Goal: Information Seeking & Learning: Learn about a topic

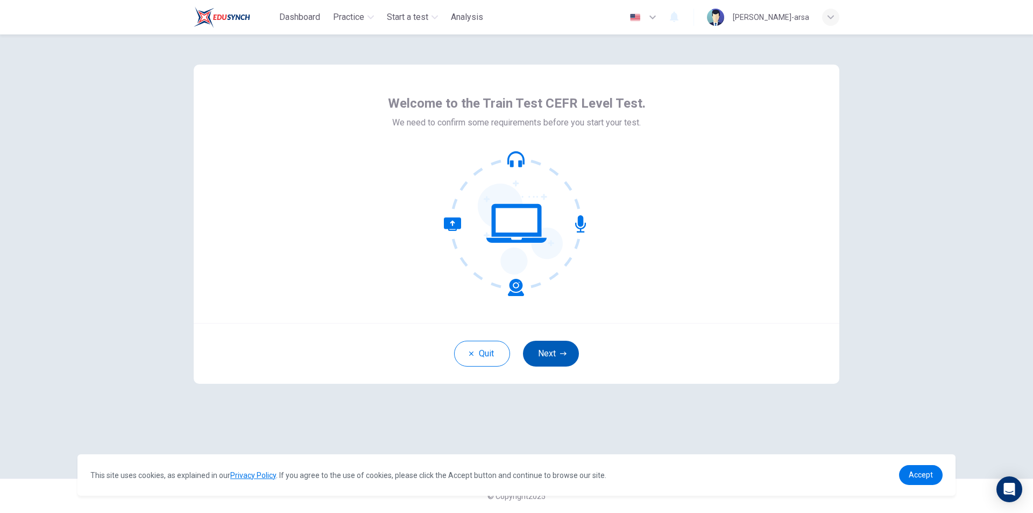
click at [560, 357] on button "Next" at bounding box center [551, 354] width 56 height 26
click at [556, 351] on button "Next" at bounding box center [551, 354] width 56 height 26
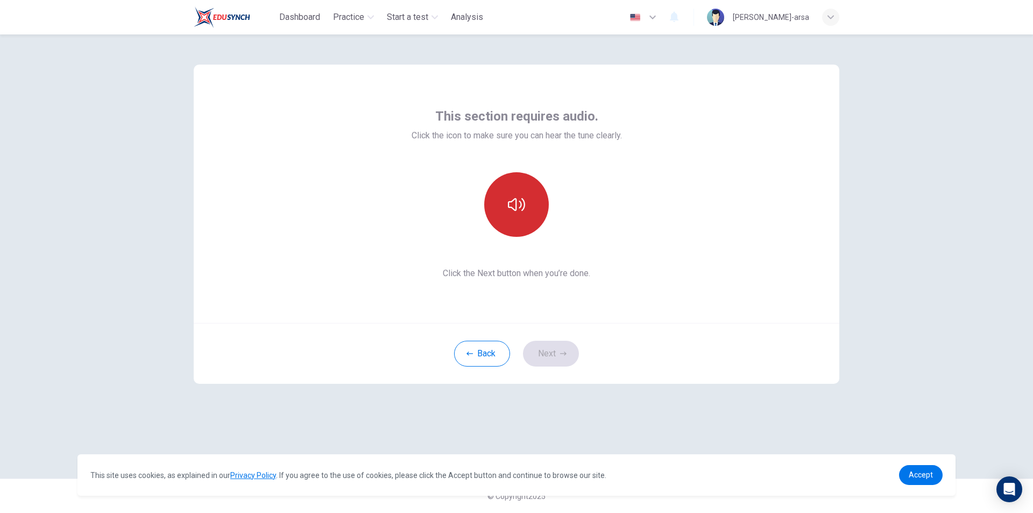
click at [523, 208] on icon "button" at bounding box center [516, 204] width 17 height 17
click at [499, 197] on button "button" at bounding box center [516, 204] width 65 height 65
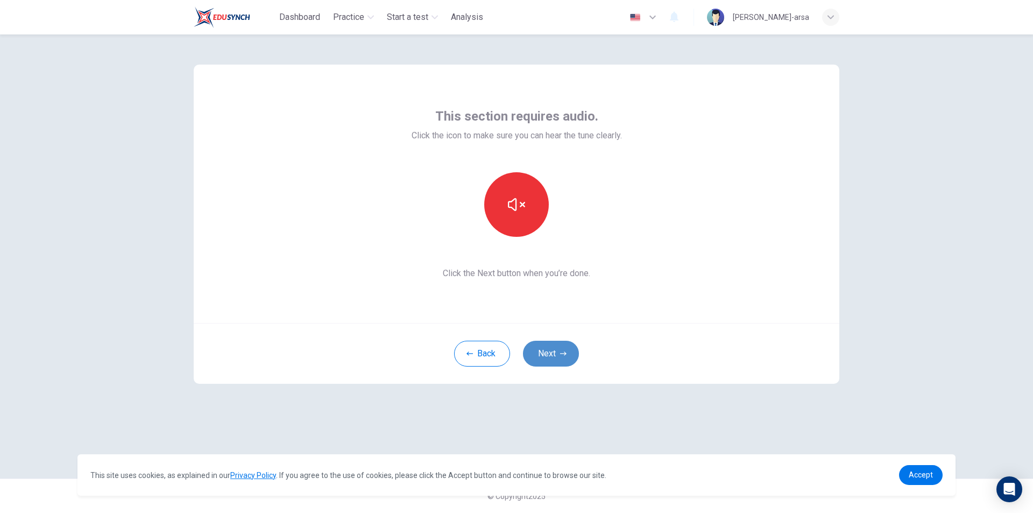
click at [561, 347] on button "Next" at bounding box center [551, 354] width 56 height 26
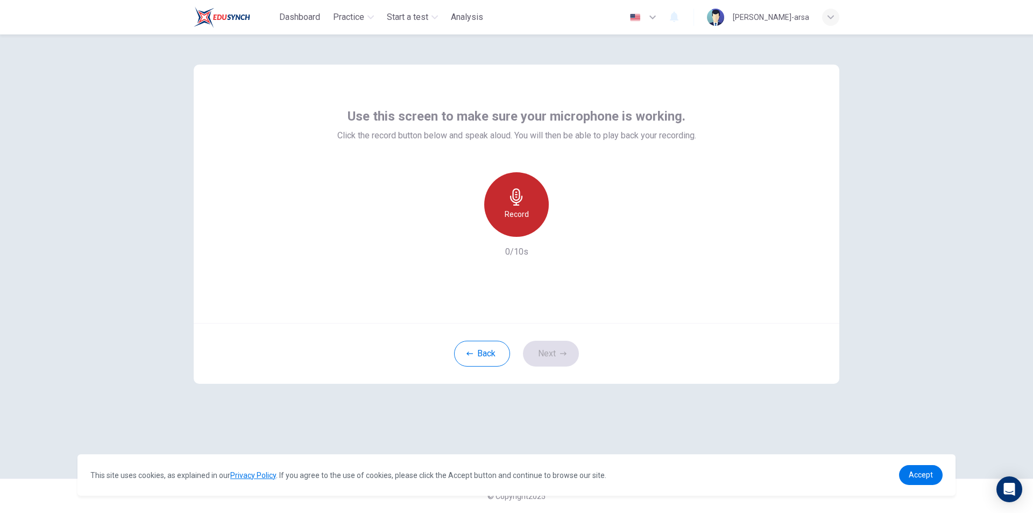
click at [526, 216] on h6 "Record" at bounding box center [517, 214] width 24 height 13
click at [571, 227] on icon "button" at bounding box center [566, 228] width 11 height 11
click at [463, 225] on icon "button" at bounding box center [467, 228] width 10 height 10
click at [526, 221] on div "Record" at bounding box center [516, 204] width 65 height 65
click at [564, 231] on icon "button" at bounding box center [566, 228] width 11 height 11
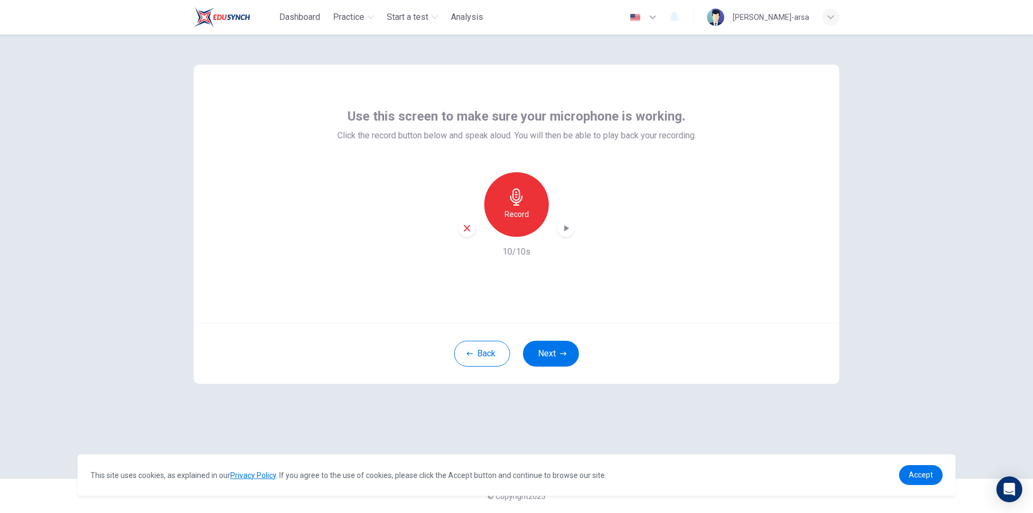
click at [469, 224] on icon "button" at bounding box center [467, 228] width 10 height 10
click at [526, 213] on h6 "Record" at bounding box center [517, 214] width 24 height 13
click at [562, 229] on icon "button" at bounding box center [566, 228] width 11 height 11
click at [550, 271] on div "Use this screen to make sure your microphone is working. Click the record butto…" at bounding box center [517, 194] width 646 height 258
click at [526, 197] on div "Record" at bounding box center [516, 204] width 65 height 65
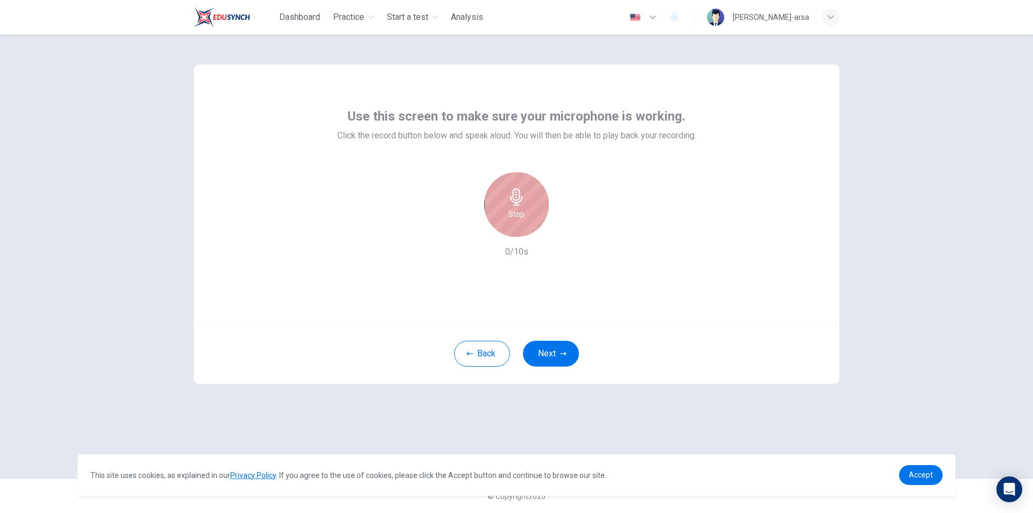
click at [526, 197] on div "Stop" at bounding box center [516, 204] width 65 height 65
click at [528, 211] on div "Record" at bounding box center [516, 204] width 65 height 65
click at [528, 211] on div "Stop" at bounding box center [516, 204] width 65 height 65
click at [569, 232] on icon "button" at bounding box center [566, 228] width 11 height 11
click at [569, 227] on icon "button" at bounding box center [566, 228] width 11 height 11
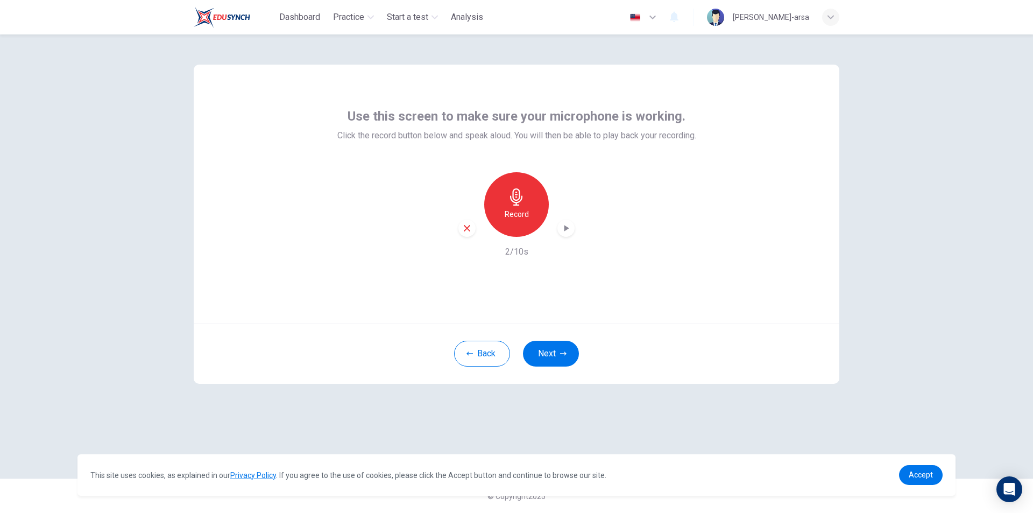
click at [741, 238] on div "Use this screen to make sure your microphone is working. Click the record butto…" at bounding box center [517, 194] width 646 height 258
click at [625, 259] on div "Use this screen to make sure your microphone is working. Click the record butto…" at bounding box center [517, 194] width 646 height 258
click at [568, 224] on icon "button" at bounding box center [566, 228] width 11 height 11
click at [527, 207] on div "Record" at bounding box center [516, 204] width 65 height 65
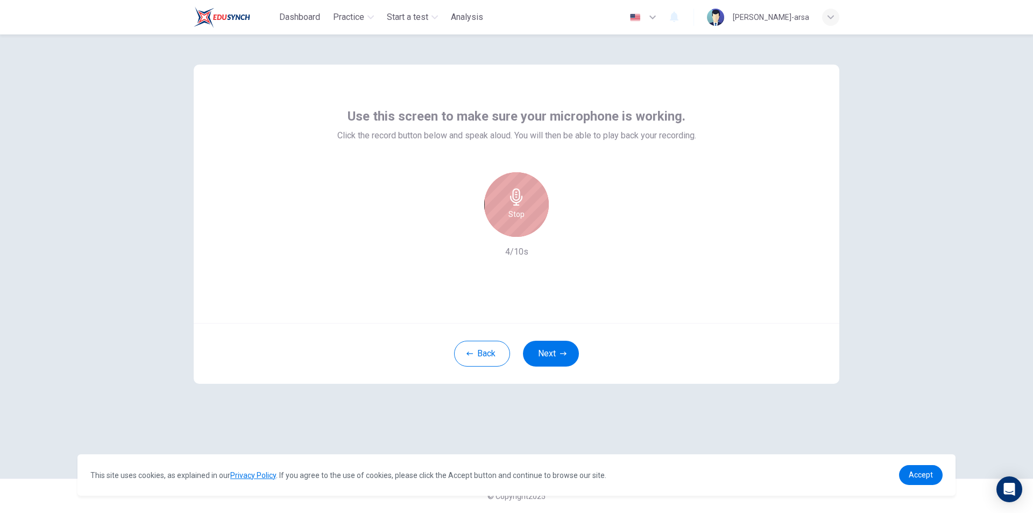
click at [526, 207] on div "Stop" at bounding box center [516, 204] width 65 height 65
click at [562, 221] on div "button" at bounding box center [565, 228] width 17 height 17
click at [471, 229] on icon "button" at bounding box center [467, 228] width 10 height 10
click at [517, 208] on h6 "Record" at bounding box center [517, 214] width 24 height 13
click at [522, 201] on icon "button" at bounding box center [516, 196] width 17 height 17
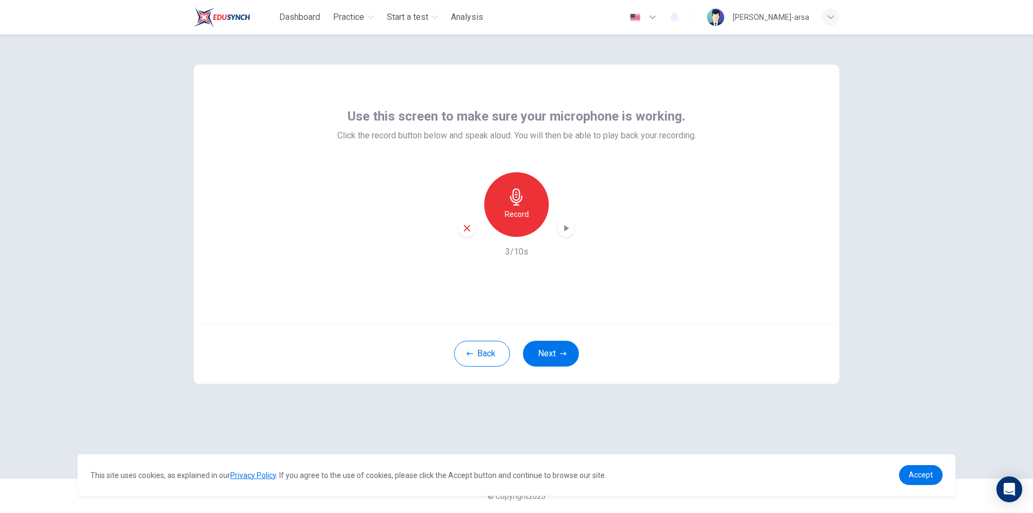
click at [566, 227] on icon "button" at bounding box center [566, 228] width 5 height 6
click at [466, 225] on icon "button" at bounding box center [467, 228] width 10 height 10
click at [631, 287] on div "Use this screen to make sure your microphone is working. Click the record butto…" at bounding box center [517, 194] width 646 height 258
click at [519, 219] on h6 "Record" at bounding box center [517, 214] width 24 height 13
click at [519, 219] on h6 "Stop" at bounding box center [516, 214] width 16 height 13
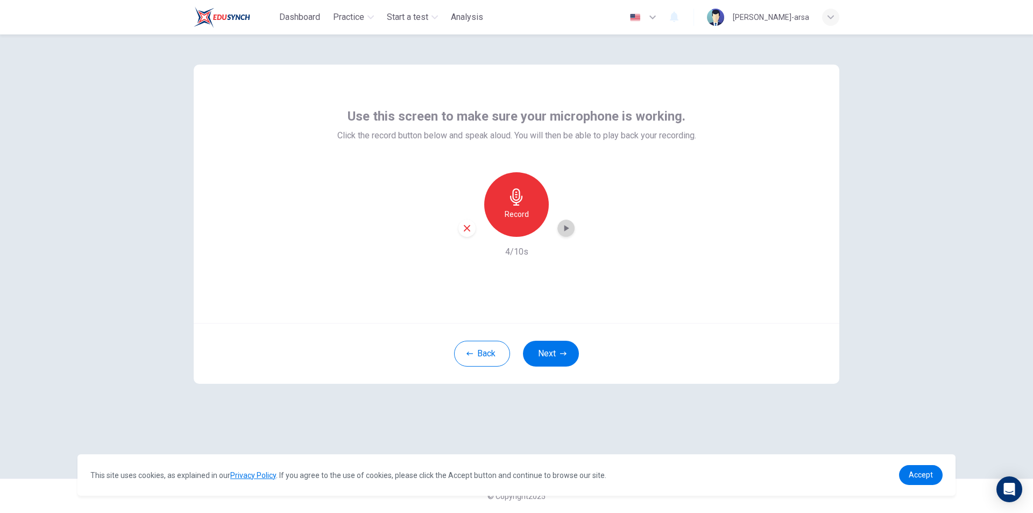
click at [562, 222] on div "button" at bounding box center [565, 228] width 17 height 17
click at [565, 225] on icon "button" at bounding box center [566, 228] width 11 height 11
click at [560, 354] on icon "button" at bounding box center [563, 353] width 6 height 6
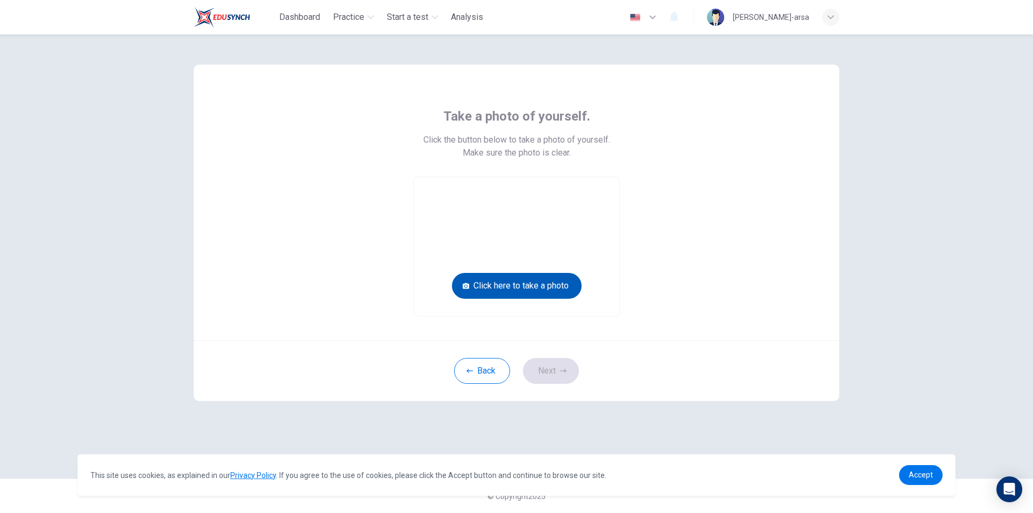
click at [552, 285] on button "Click here to take a photo" at bounding box center [517, 286] width 130 height 26
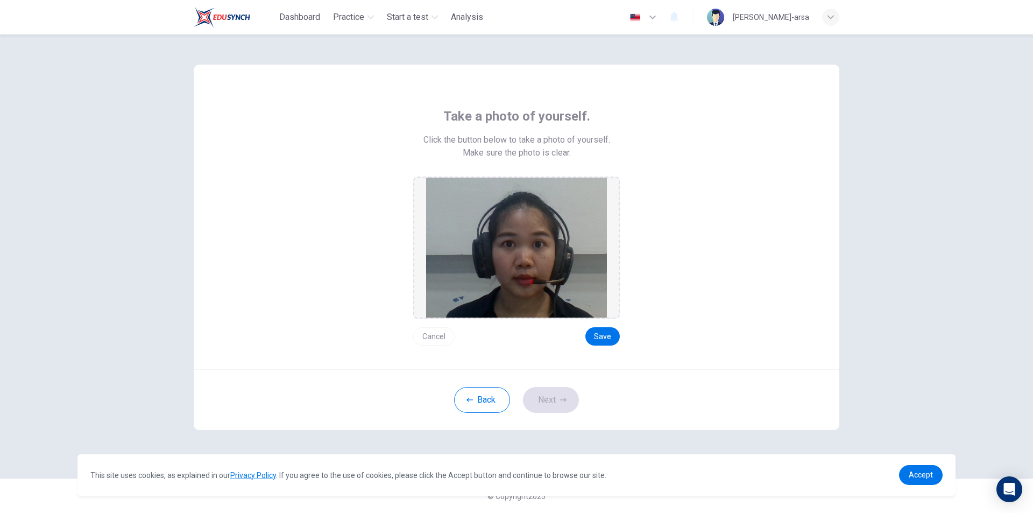
click at [443, 336] on button "Cancel" at bounding box center [433, 336] width 41 height 18
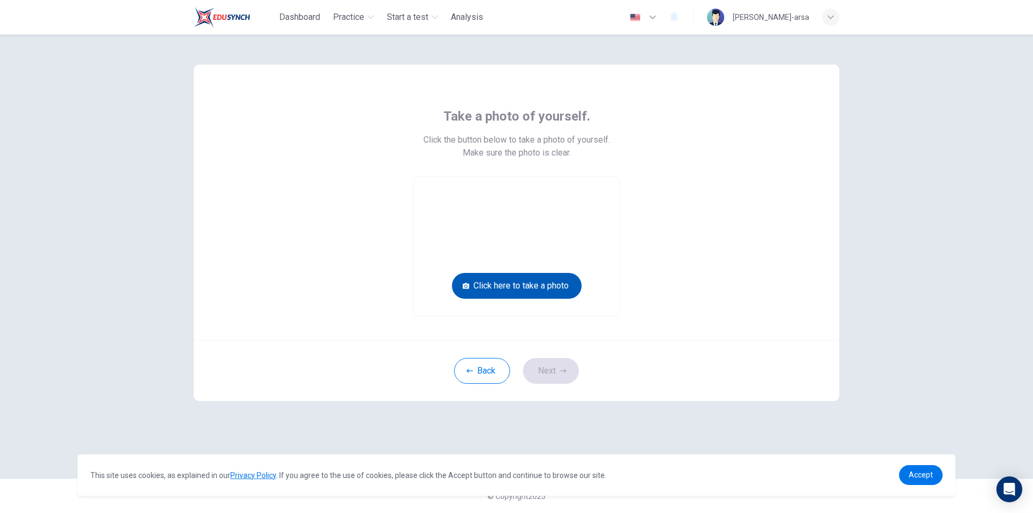
click at [505, 285] on button "Click here to take a photo" at bounding box center [517, 286] width 130 height 26
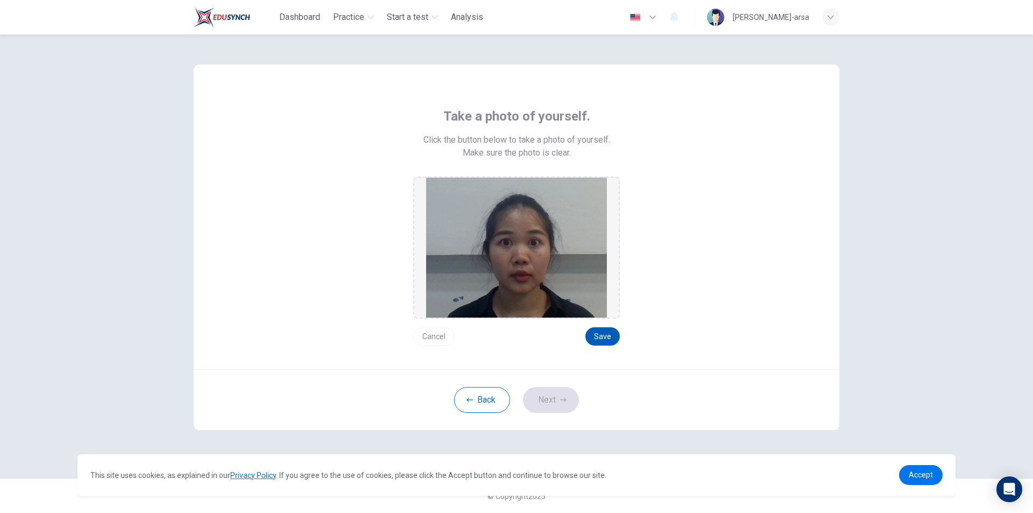
click at [603, 338] on button "Save" at bounding box center [602, 336] width 34 height 18
click at [604, 335] on button "Save" at bounding box center [602, 336] width 34 height 18
click at [534, 405] on button "Next" at bounding box center [551, 400] width 56 height 26
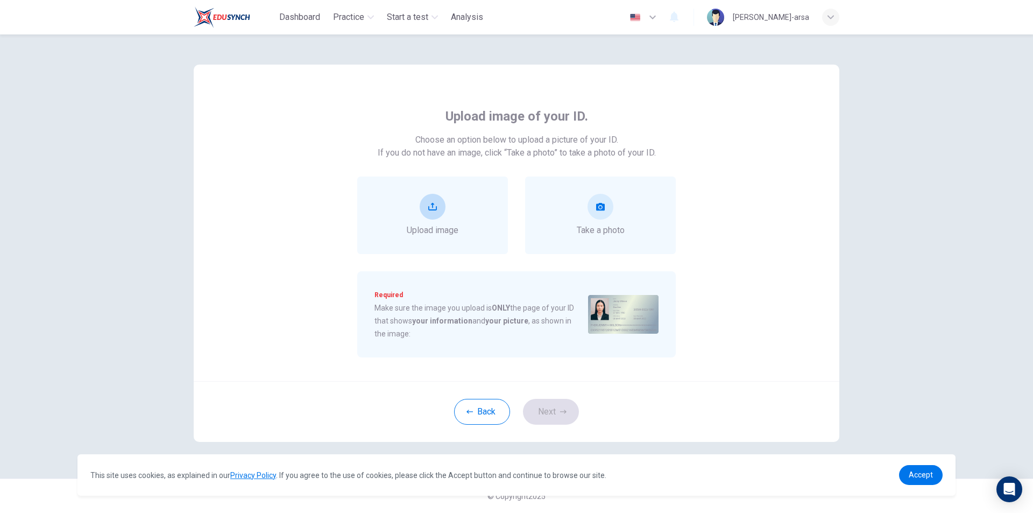
click at [431, 203] on icon "upload" at bounding box center [432, 206] width 9 height 9
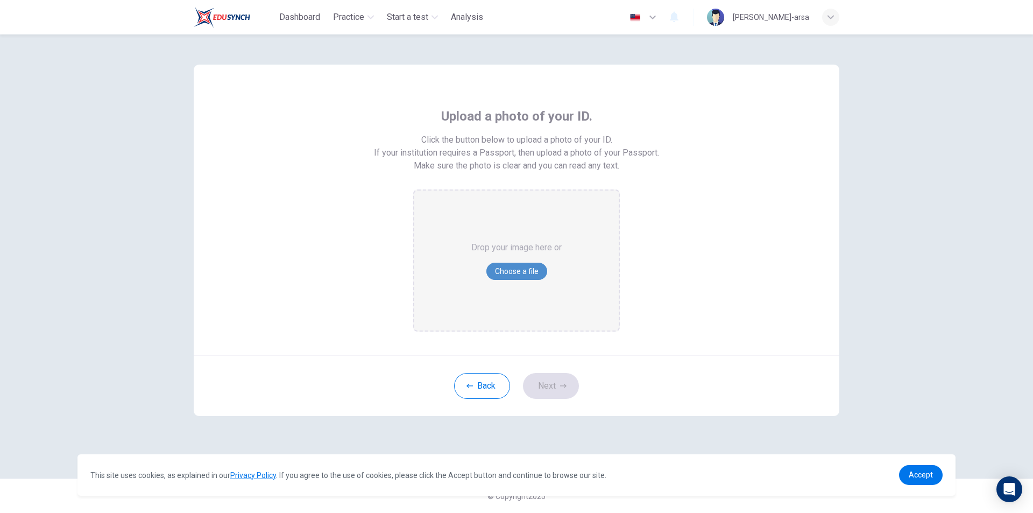
click at [505, 271] on button "Choose a file" at bounding box center [516, 271] width 61 height 17
click at [497, 381] on button "Back" at bounding box center [482, 386] width 56 height 26
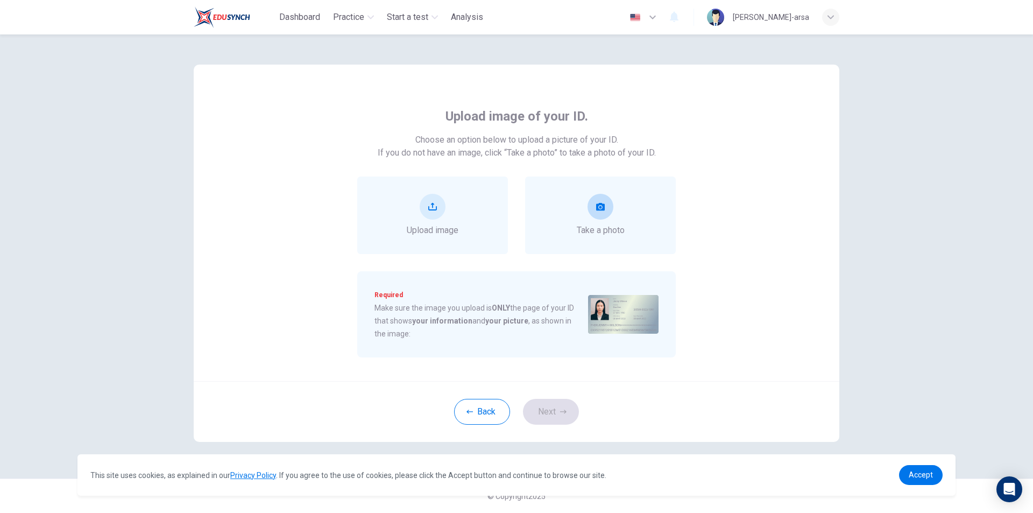
click at [595, 207] on button "take photo" at bounding box center [601, 207] width 26 height 26
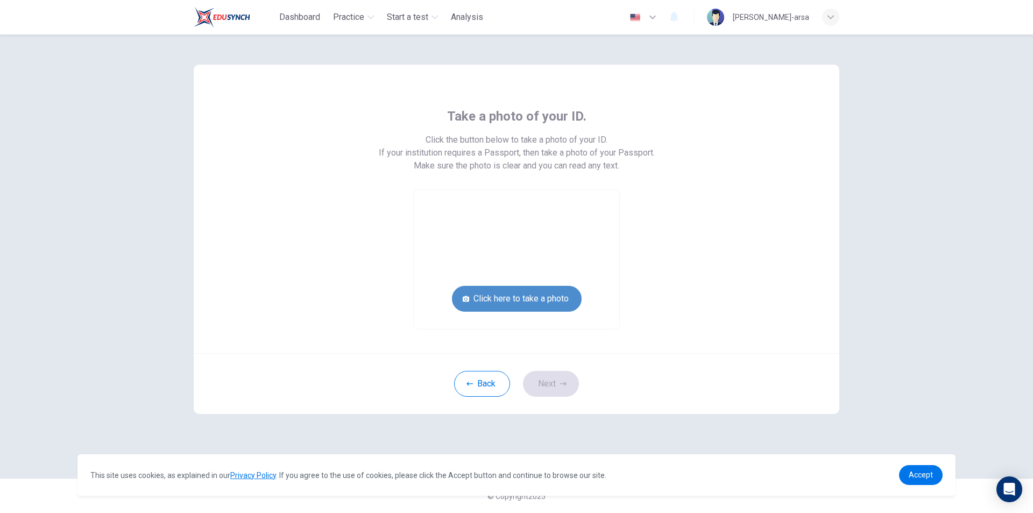
click at [510, 299] on button "Click here to take a photo" at bounding box center [517, 299] width 130 height 26
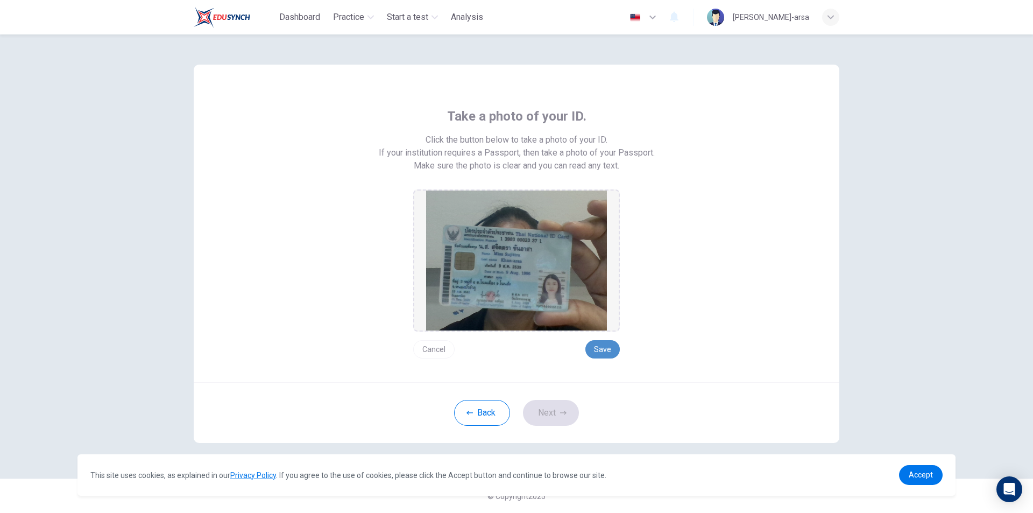
click at [606, 345] on button "Save" at bounding box center [602, 349] width 34 height 18
click at [551, 411] on button "Next" at bounding box center [551, 413] width 56 height 26
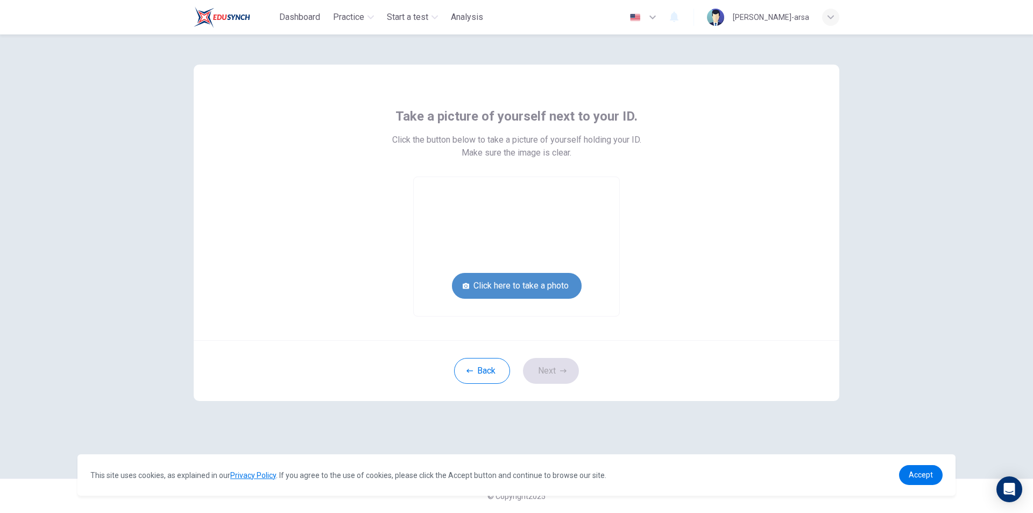
click at [526, 280] on button "Click here to take a photo" at bounding box center [517, 286] width 130 height 26
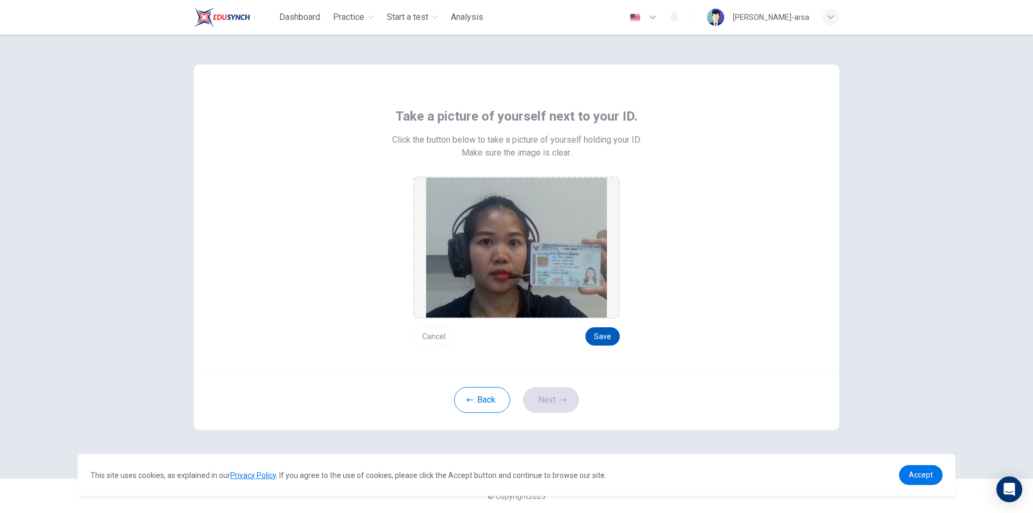
click at [600, 337] on button "Save" at bounding box center [602, 336] width 34 height 18
click at [573, 397] on button "Next" at bounding box center [551, 400] width 56 height 26
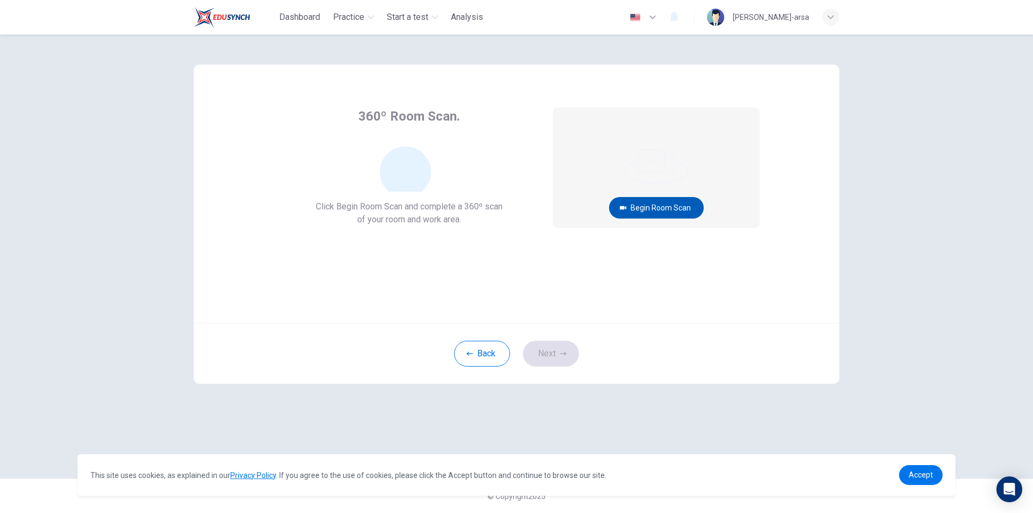
click at [652, 211] on button "Begin Room Scan" at bounding box center [656, 208] width 95 height 22
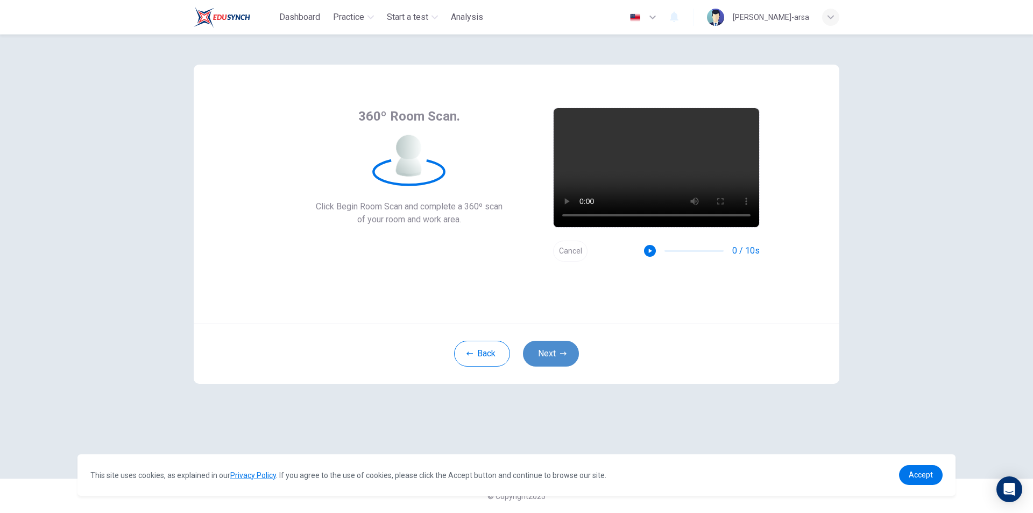
click at [542, 357] on button "Next" at bounding box center [551, 354] width 56 height 26
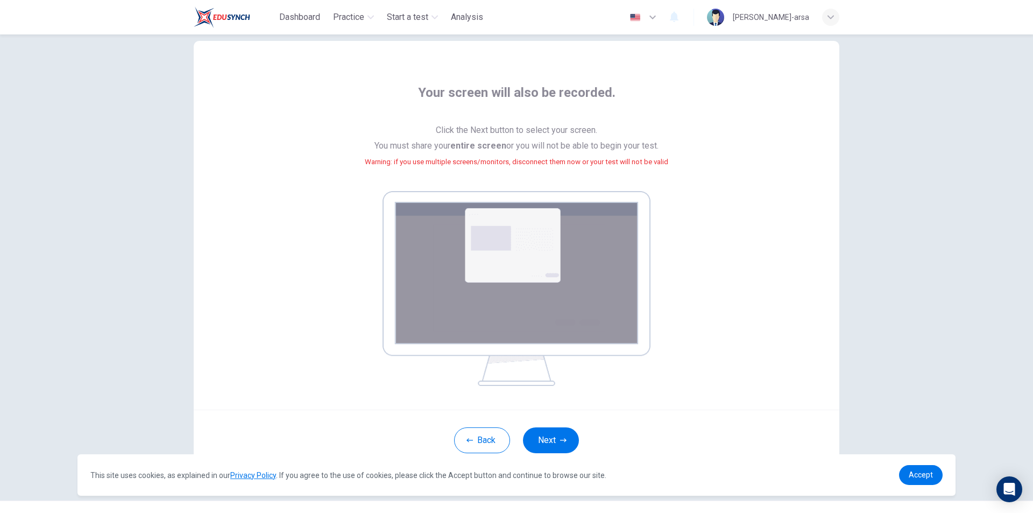
scroll to position [45, 0]
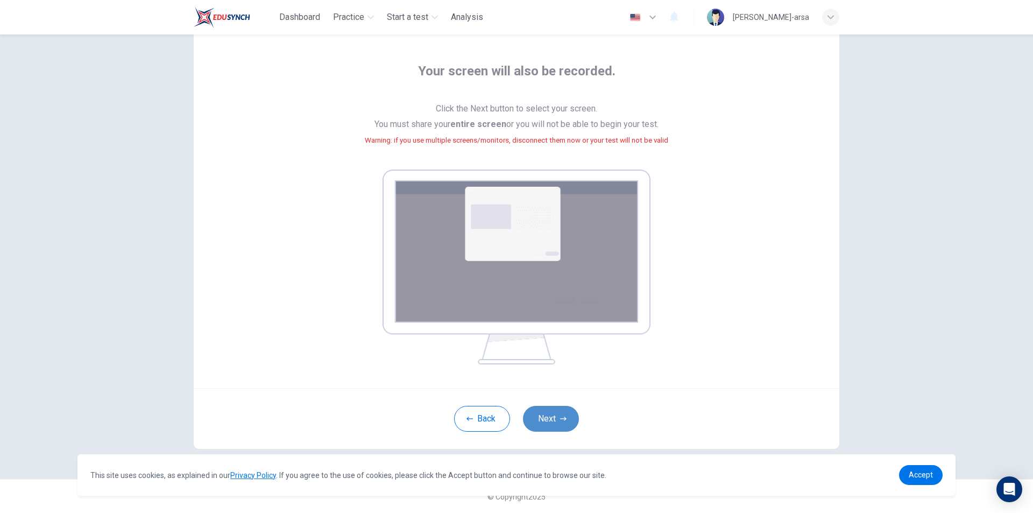
click at [551, 416] on button "Next" at bounding box center [551, 419] width 56 height 26
click at [564, 420] on button "Next" at bounding box center [551, 419] width 56 height 26
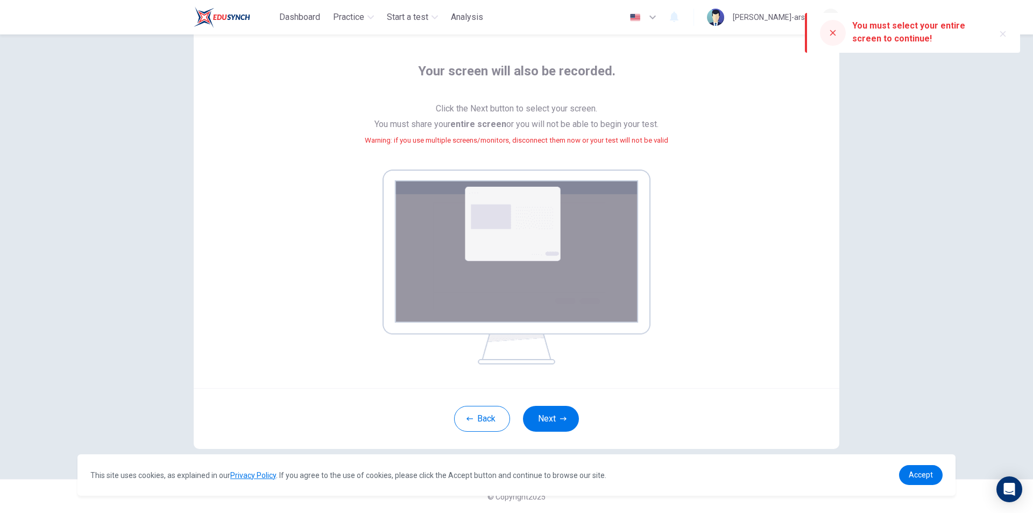
click at [500, 244] on img at bounding box center [517, 266] width 268 height 195
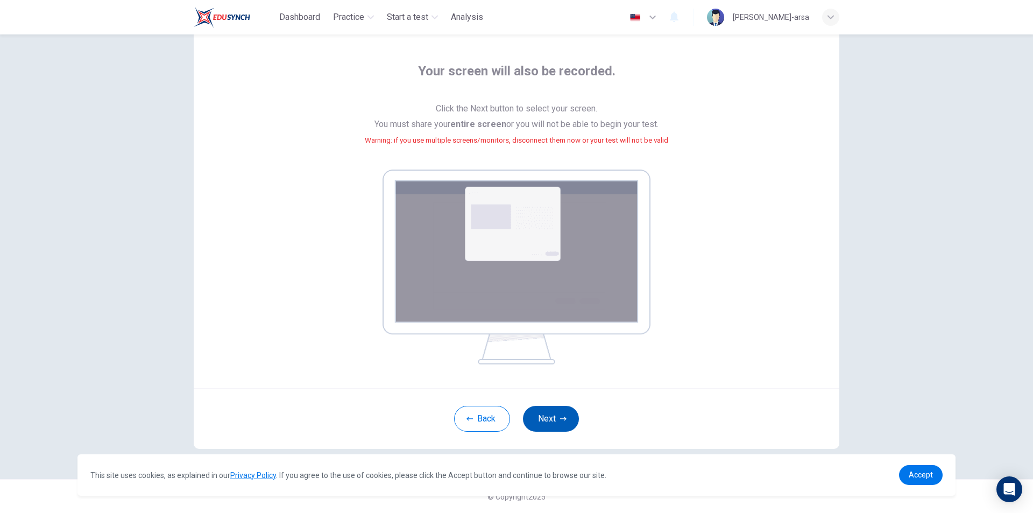
click at [541, 424] on button "Next" at bounding box center [551, 419] width 56 height 26
click at [556, 416] on button "Next" at bounding box center [551, 419] width 56 height 26
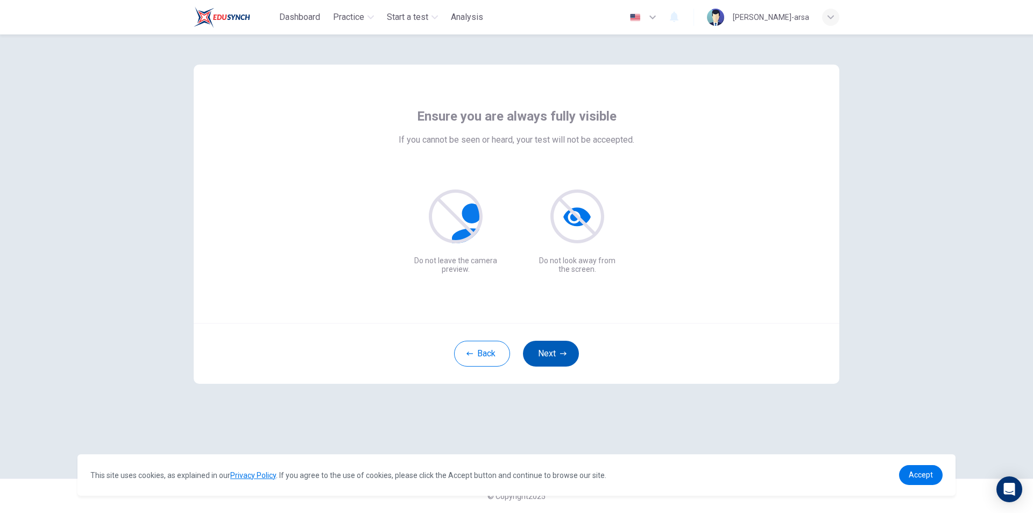
click at [546, 355] on button "Next" at bounding box center [551, 354] width 56 height 26
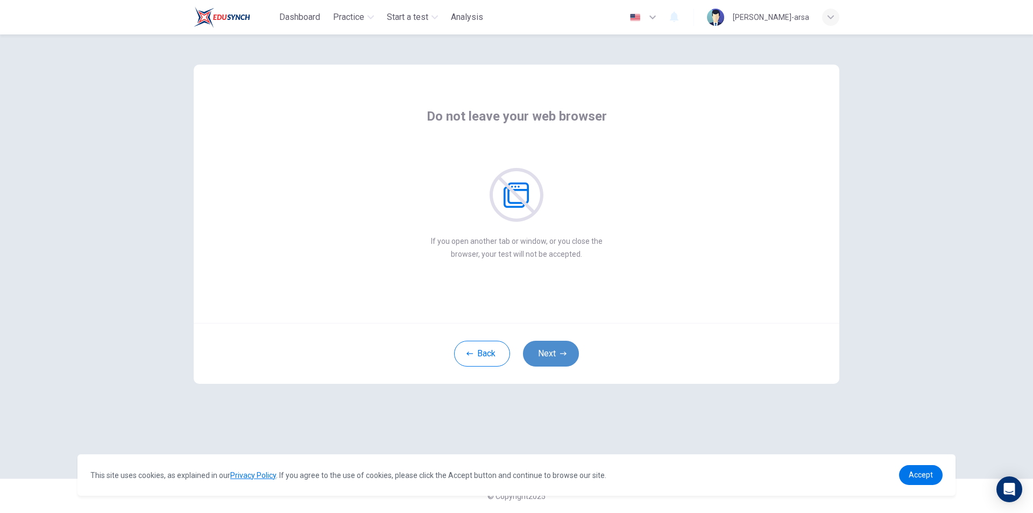
click at [555, 348] on button "Next" at bounding box center [551, 354] width 56 height 26
click at [557, 352] on button "Next" at bounding box center [551, 354] width 56 height 26
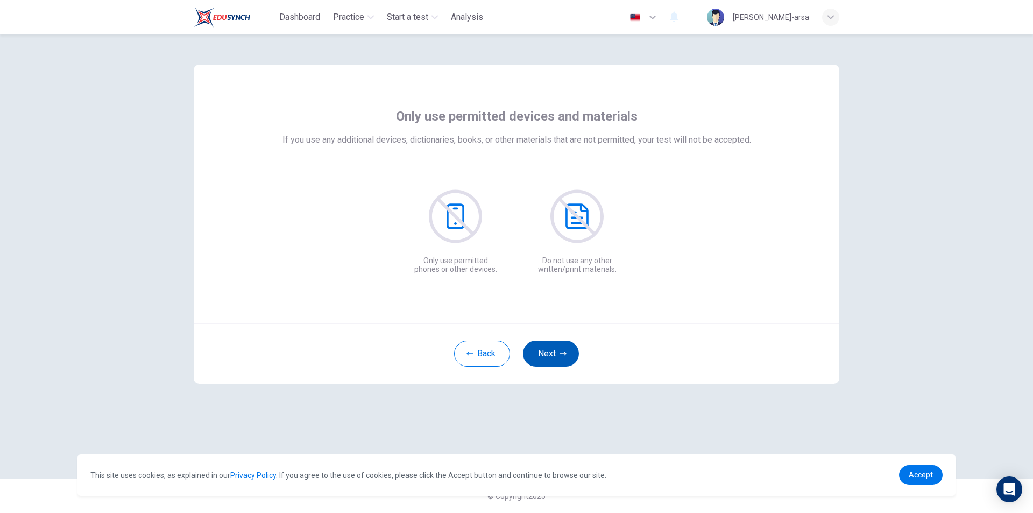
click at [557, 352] on button "Next" at bounding box center [551, 354] width 56 height 26
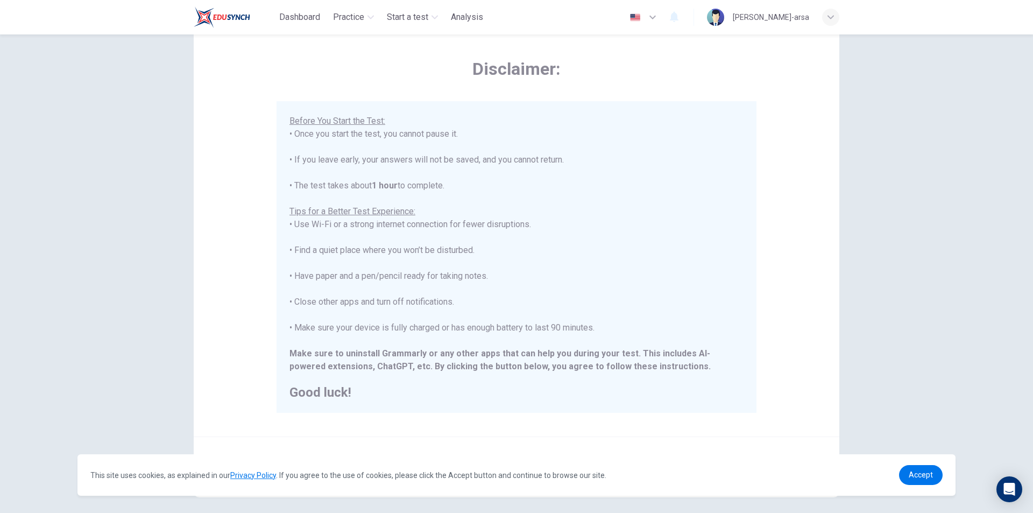
scroll to position [86, 0]
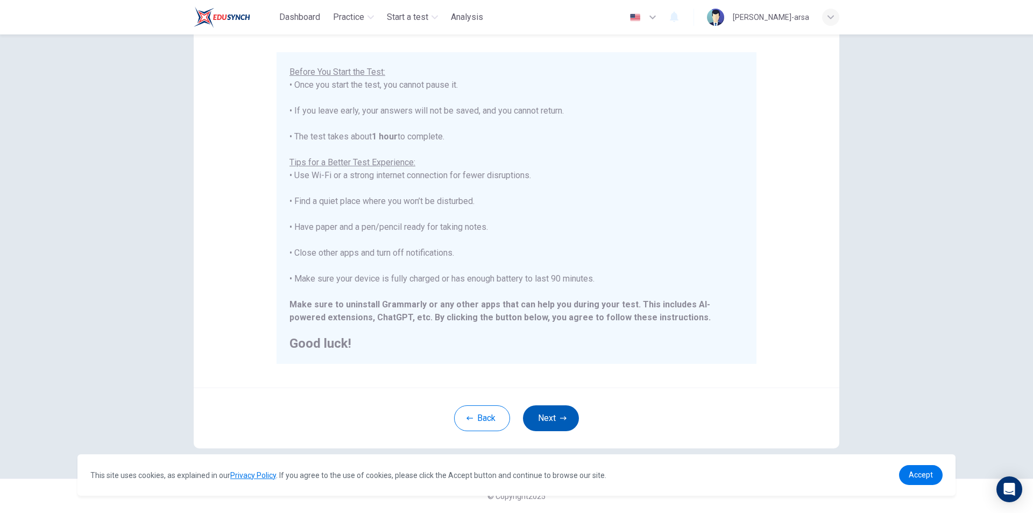
click at [547, 417] on button "Next" at bounding box center [551, 418] width 56 height 26
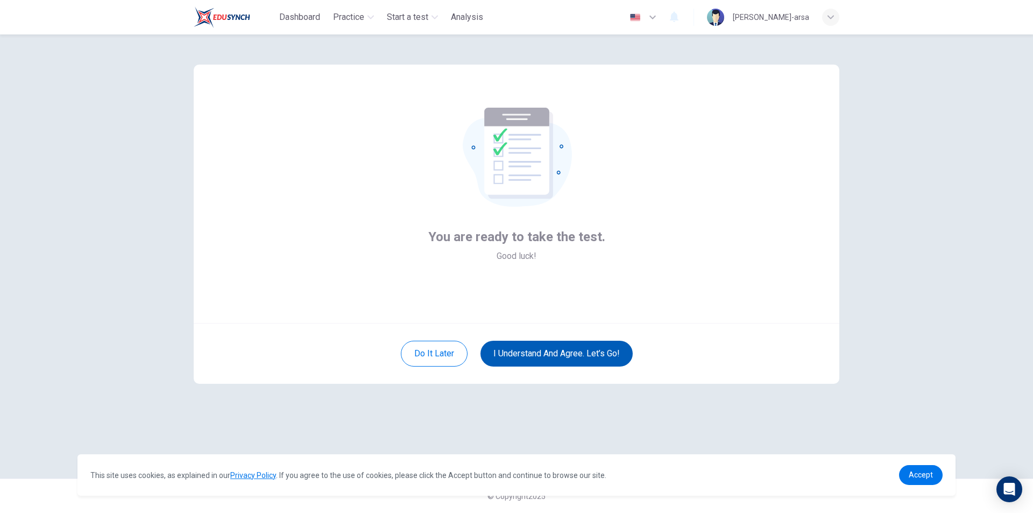
scroll to position [0, 0]
click at [562, 358] on button "I understand and agree. Let’s go!" at bounding box center [556, 354] width 152 height 26
click at [565, 360] on button "I understand and agree. Let’s go!" at bounding box center [556, 354] width 152 height 26
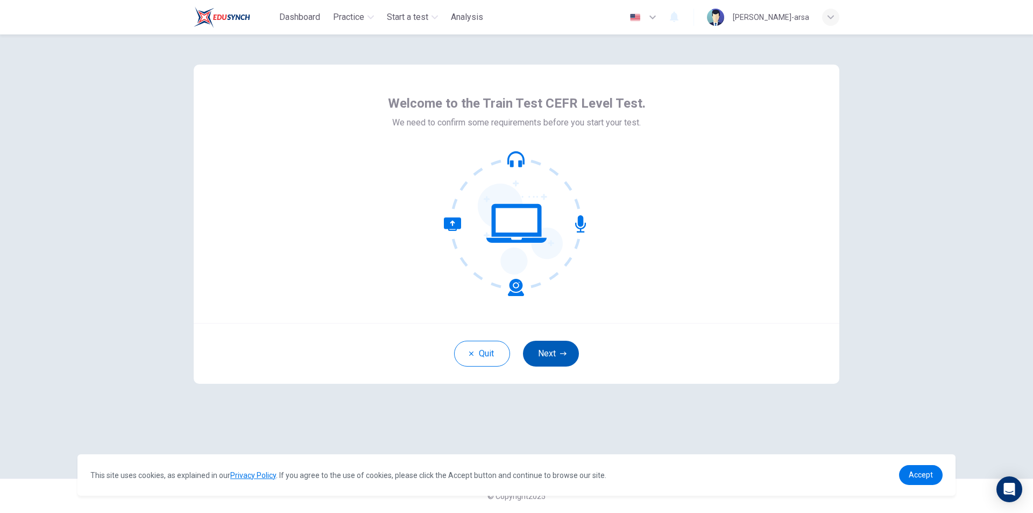
click at [572, 353] on button "Next" at bounding box center [551, 354] width 56 height 26
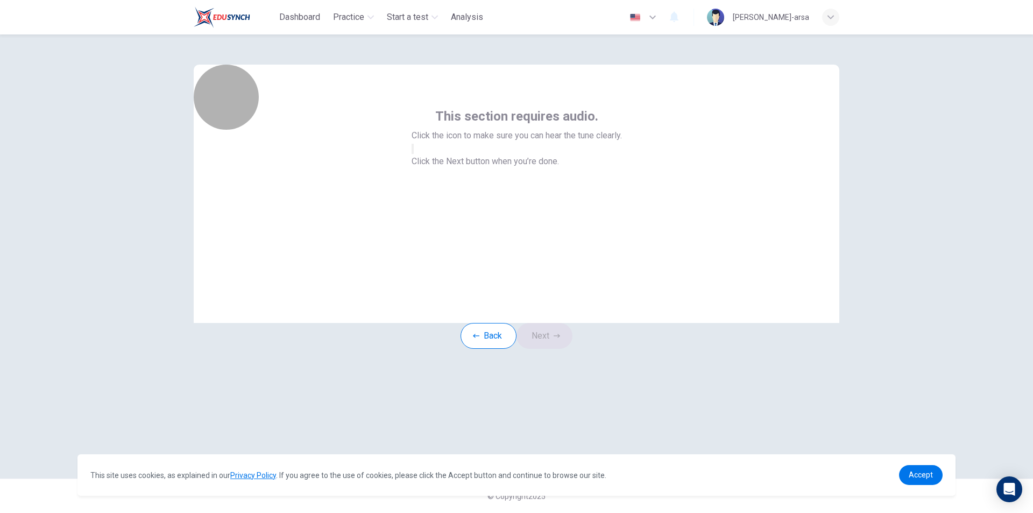
click at [414, 154] on button "button" at bounding box center [413, 149] width 2 height 10
click at [542, 347] on button "Next" at bounding box center [545, 336] width 56 height 26
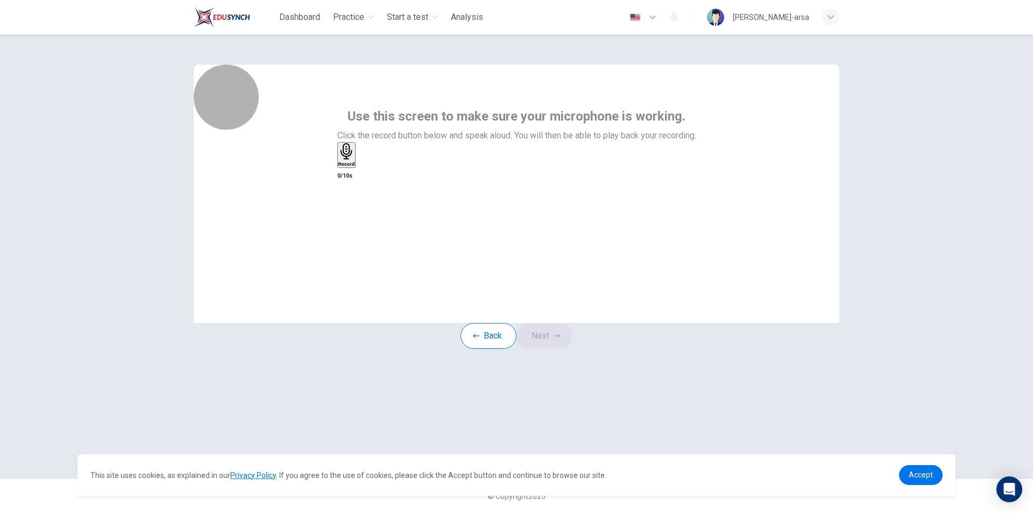
click at [355, 167] on div "Record" at bounding box center [346, 155] width 17 height 24
click at [349, 215] on div "Stop" at bounding box center [343, 186] width 11 height 87
click at [359, 166] on icon "button" at bounding box center [359, 166] width 0 height 0
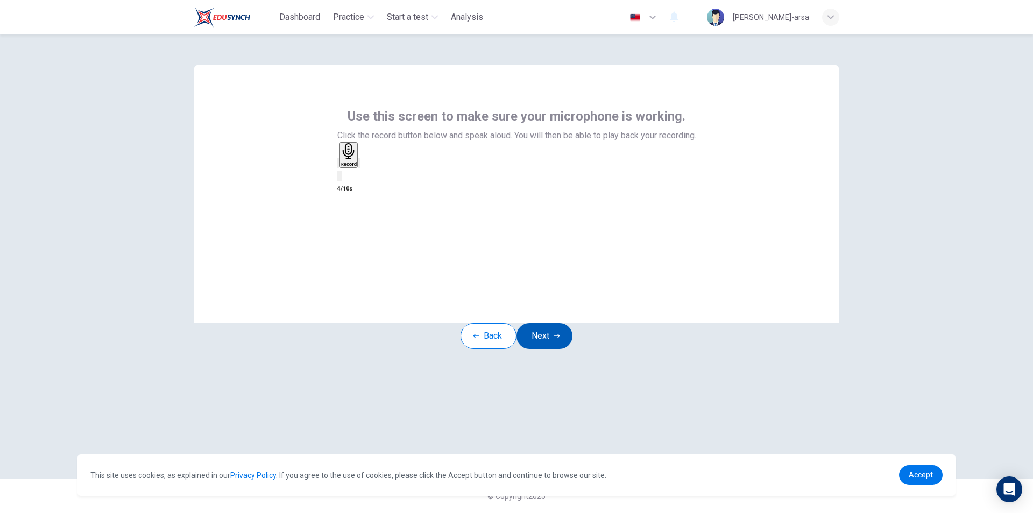
click at [551, 349] on button "Next" at bounding box center [545, 336] width 56 height 26
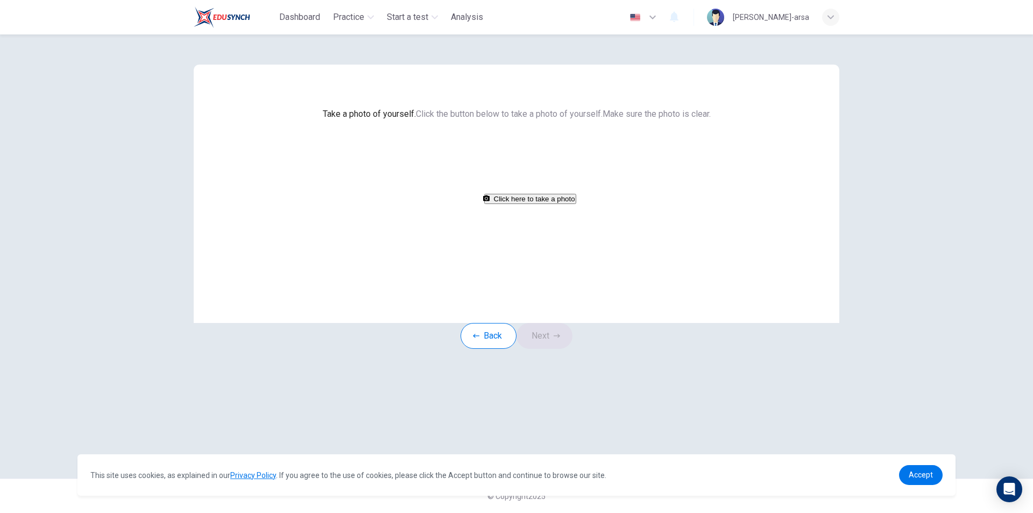
click at [544, 204] on button "Click here to take a photo" at bounding box center [530, 199] width 92 height 10
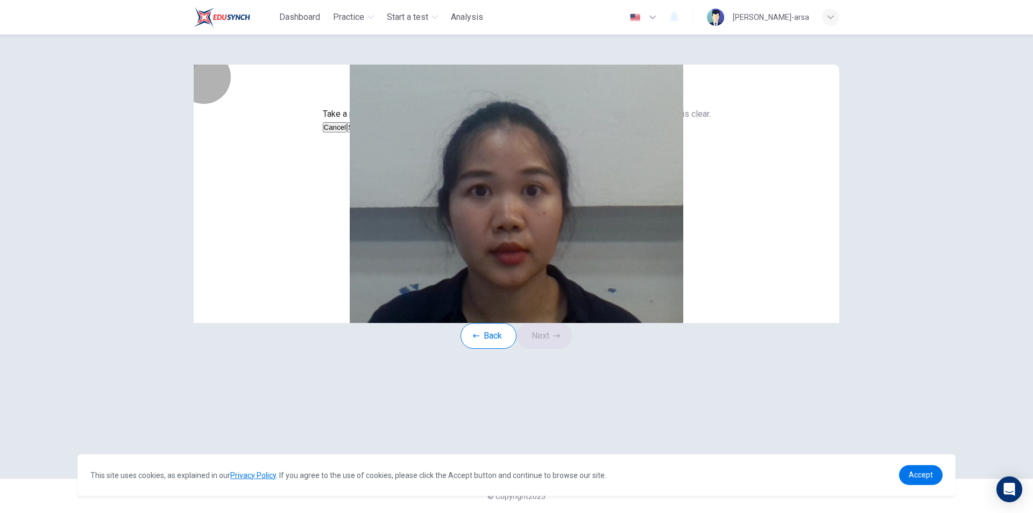
click at [365, 132] on button "Save" at bounding box center [356, 127] width 18 height 10
click at [552, 349] on button "Next" at bounding box center [545, 336] width 56 height 26
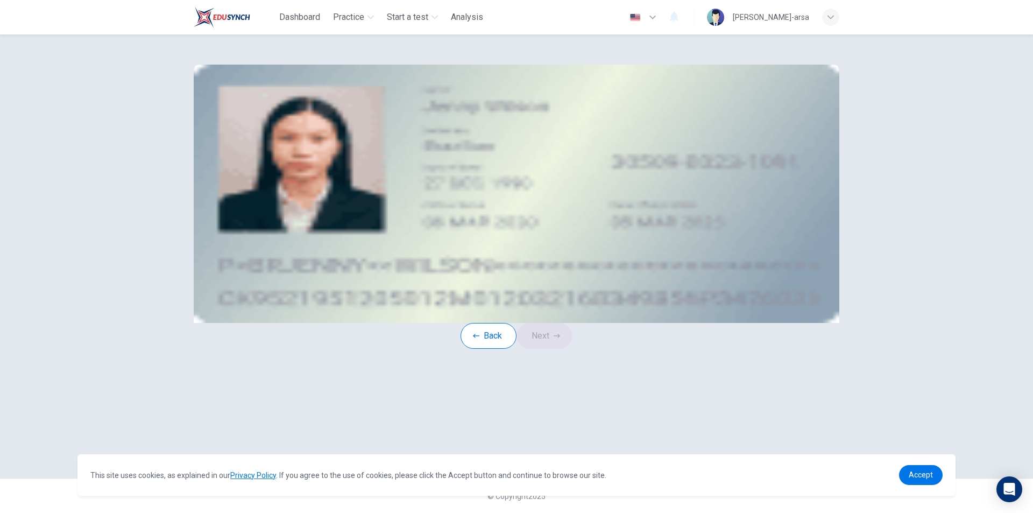
click at [284, 159] on button "take photo" at bounding box center [278, 153] width 11 height 12
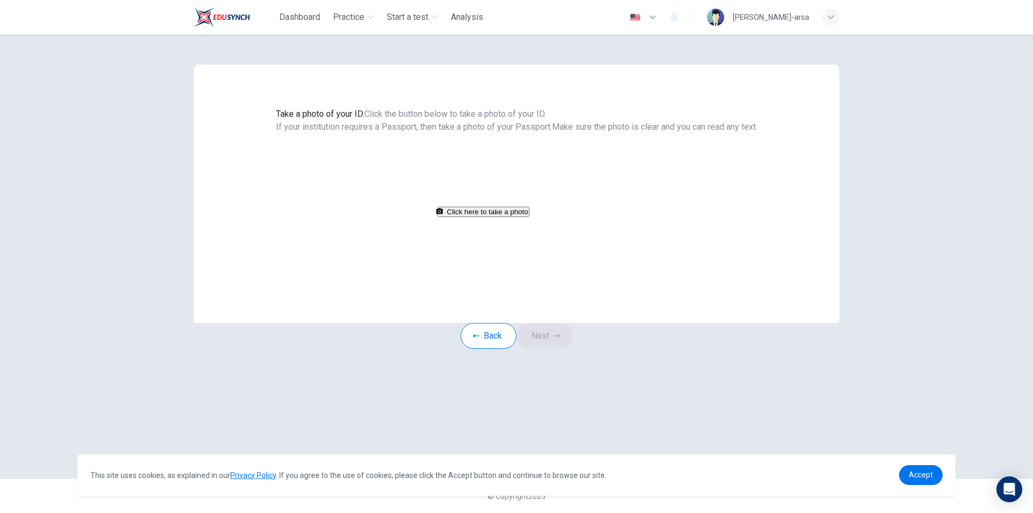
click at [529, 217] on button "Click here to take a photo" at bounding box center [483, 212] width 92 height 10
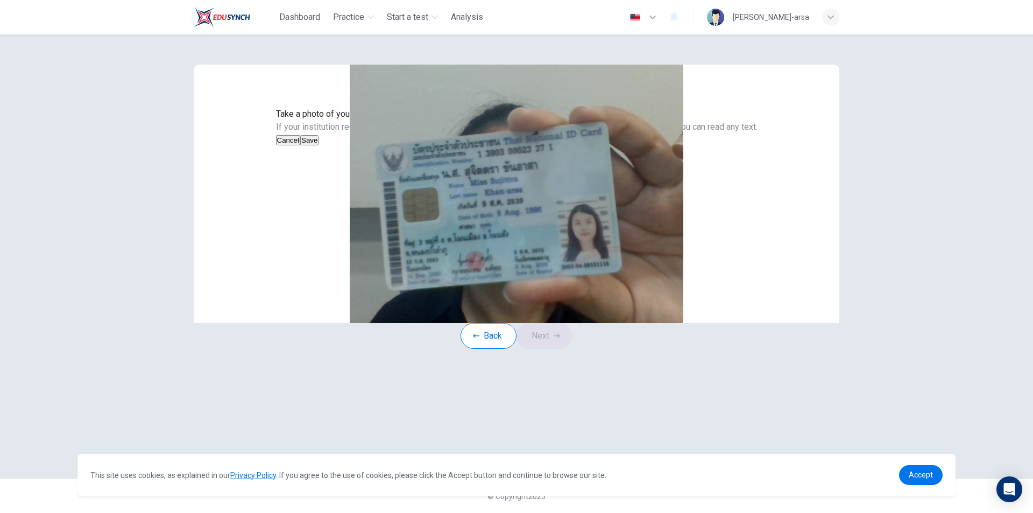
click at [319, 145] on button "Save" at bounding box center [309, 140] width 18 height 10
click at [554, 349] on button "Next" at bounding box center [545, 336] width 56 height 26
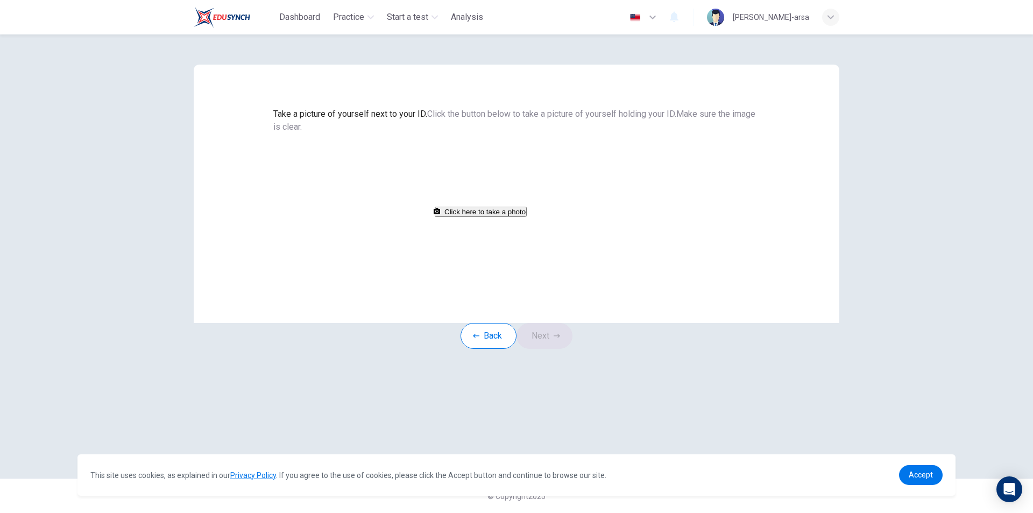
click at [527, 217] on button "Click here to take a photo" at bounding box center [481, 212] width 92 height 10
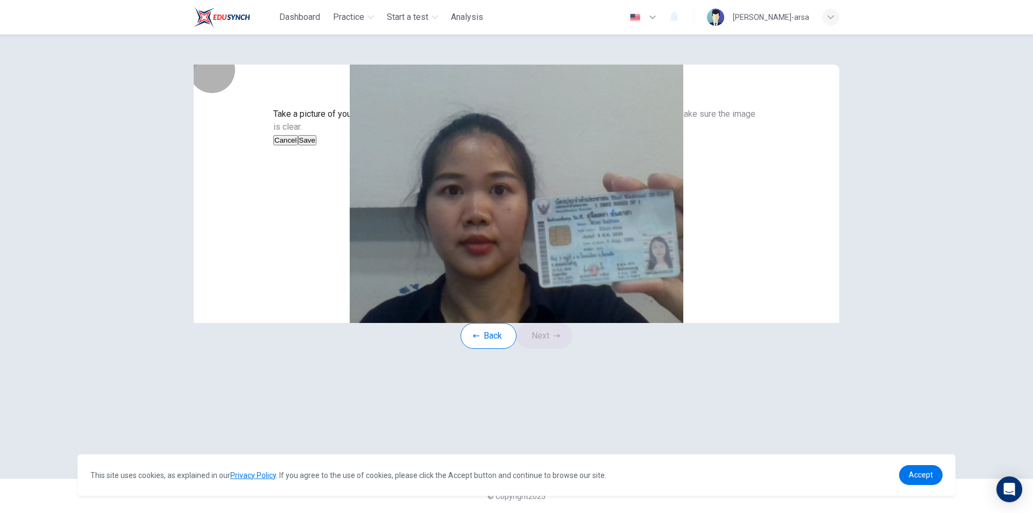
click at [316, 145] on button "Save" at bounding box center [307, 140] width 18 height 10
click at [560, 339] on icon "button" at bounding box center [557, 336] width 6 height 6
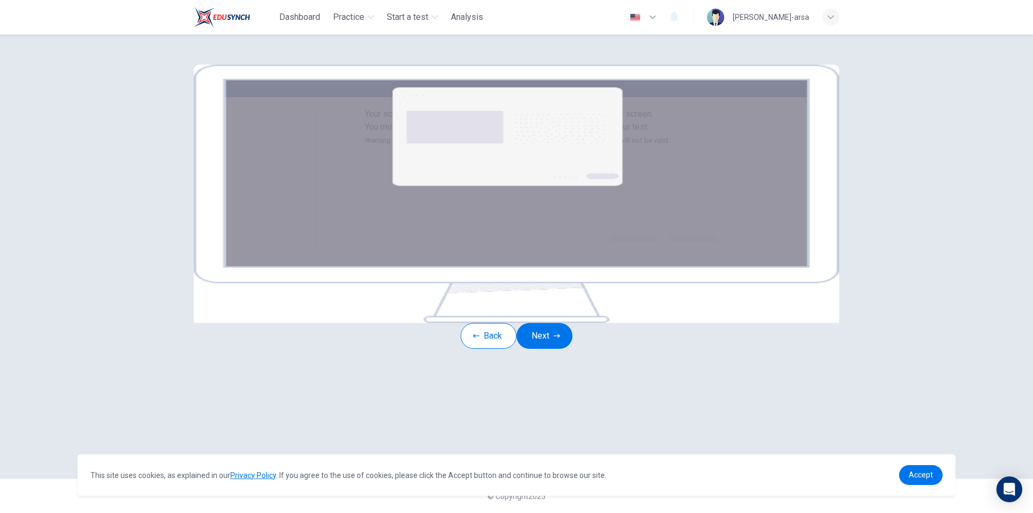
scroll to position [45, 0]
click at [557, 339] on icon "button" at bounding box center [557, 336] width 6 height 6
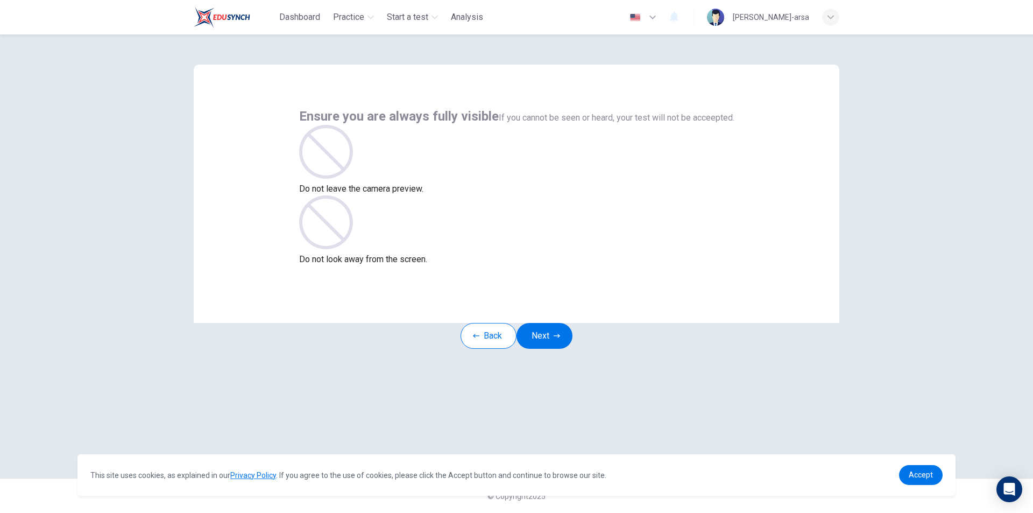
scroll to position [0, 0]
click at [557, 349] on button "Next" at bounding box center [545, 336] width 56 height 26
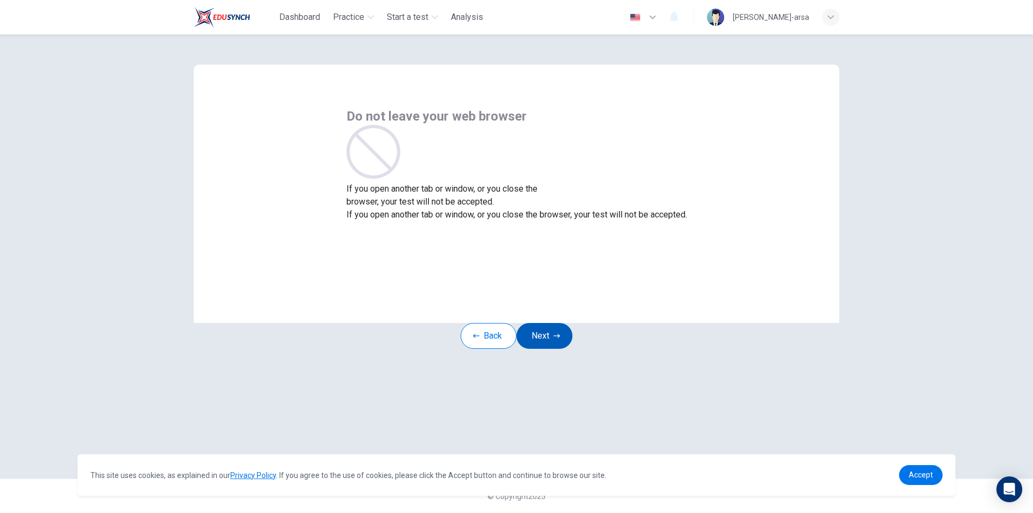
click at [560, 349] on button "Next" at bounding box center [545, 336] width 56 height 26
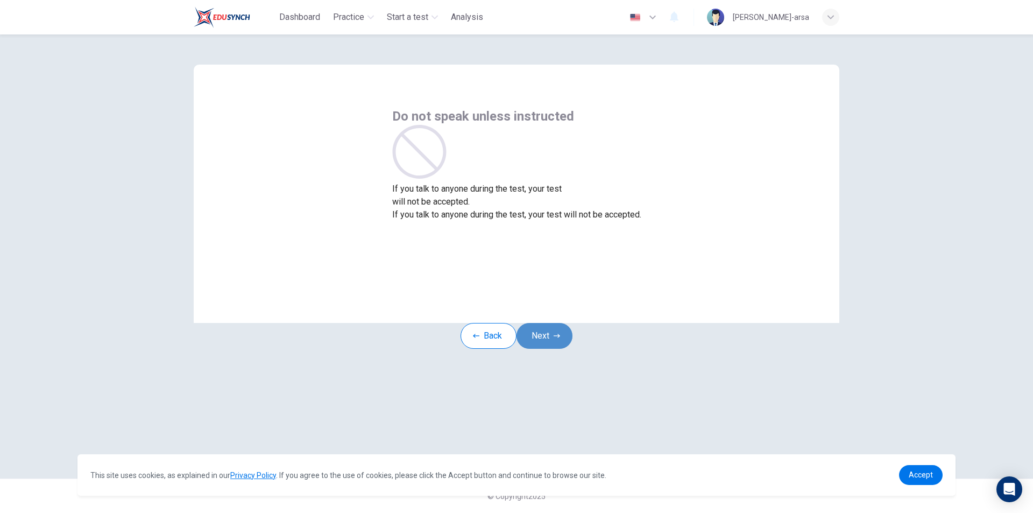
click at [566, 349] on button "Next" at bounding box center [545, 336] width 56 height 26
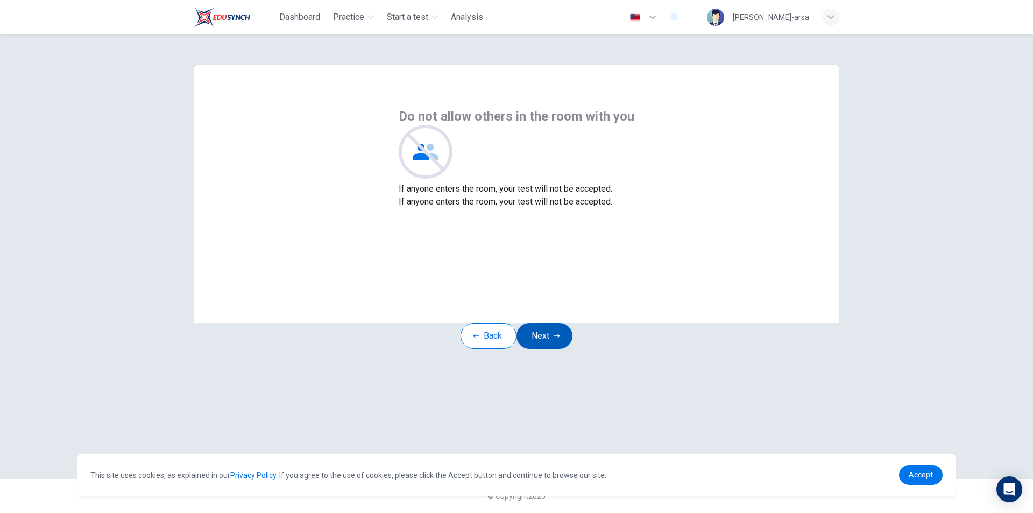
click at [560, 339] on icon "button" at bounding box center [557, 336] width 6 height 6
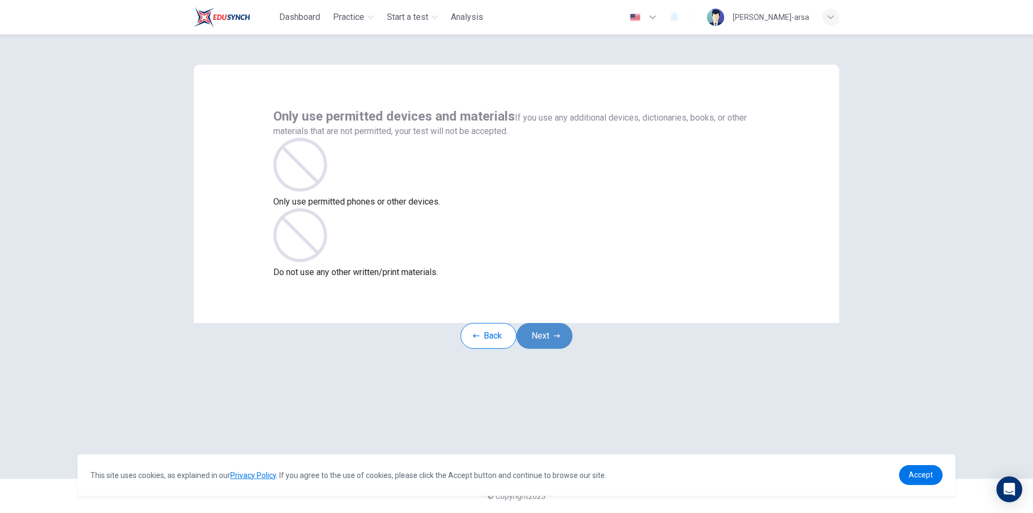
click at [560, 339] on icon "button" at bounding box center [557, 336] width 6 height 6
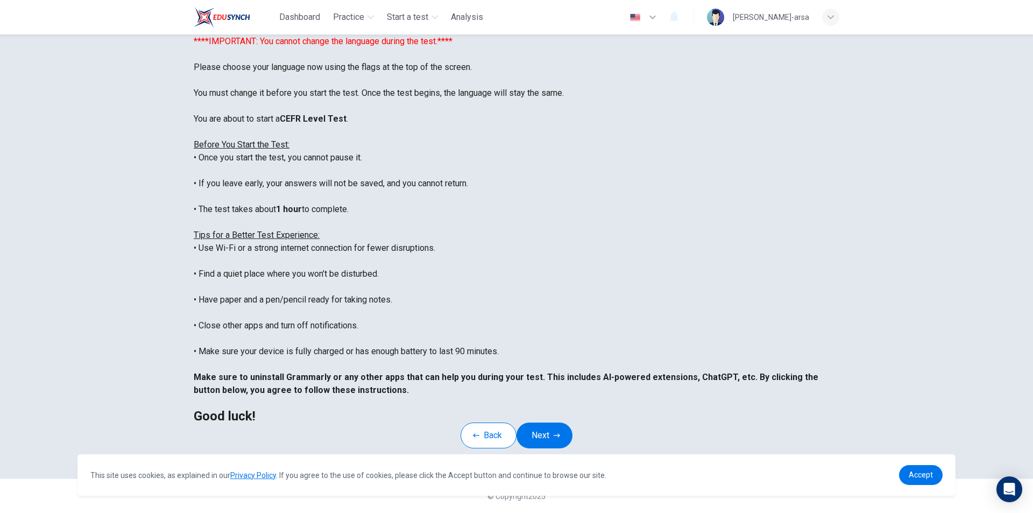
scroll to position [86, 0]
click at [666, 380] on div "Disclaimer: ****IMPORTANT: You cannot change the language during the test.**** …" at bounding box center [517, 222] width 646 height 400
click at [549, 422] on button "Next" at bounding box center [545, 435] width 56 height 26
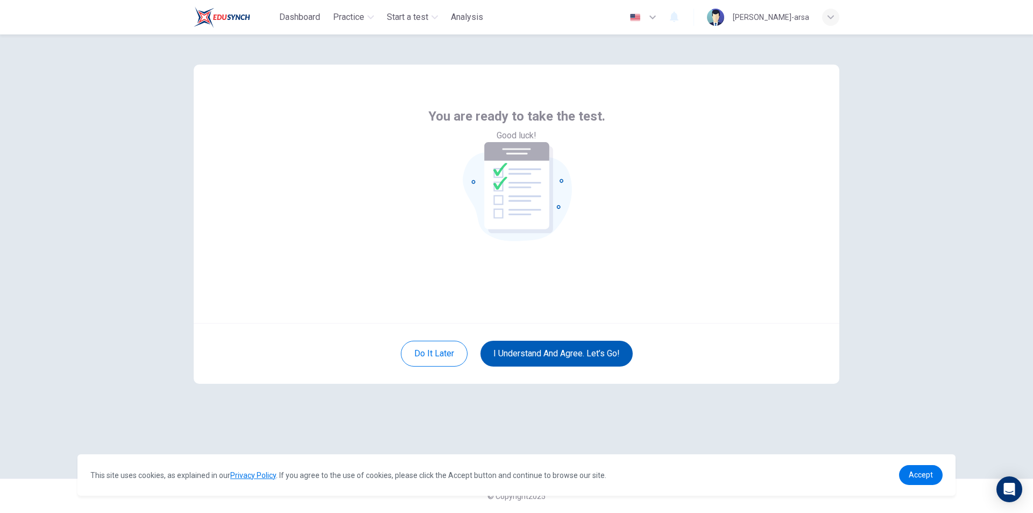
scroll to position [0, 0]
click at [589, 353] on button "I understand and agree. Let’s go!" at bounding box center [556, 354] width 152 height 26
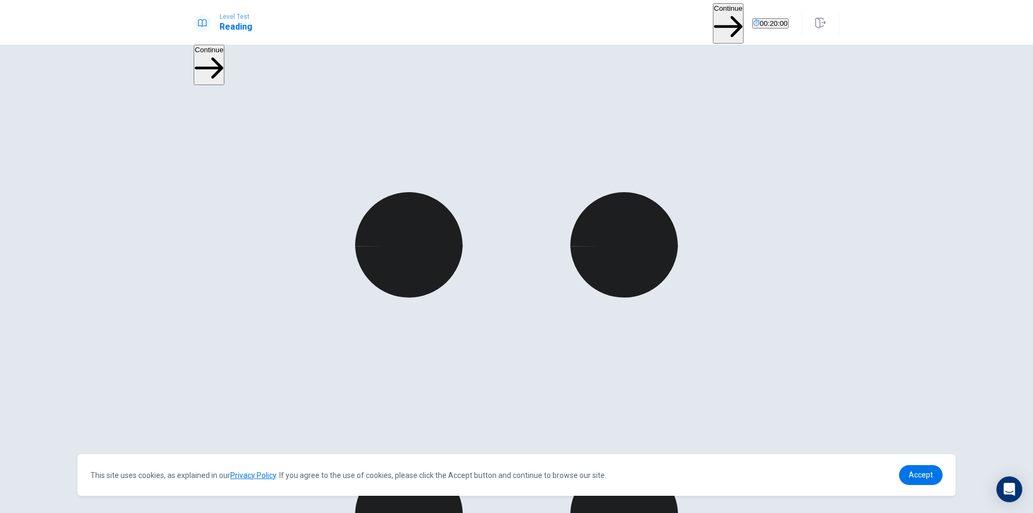
click at [713, 18] on button "Continue" at bounding box center [728, 23] width 31 height 40
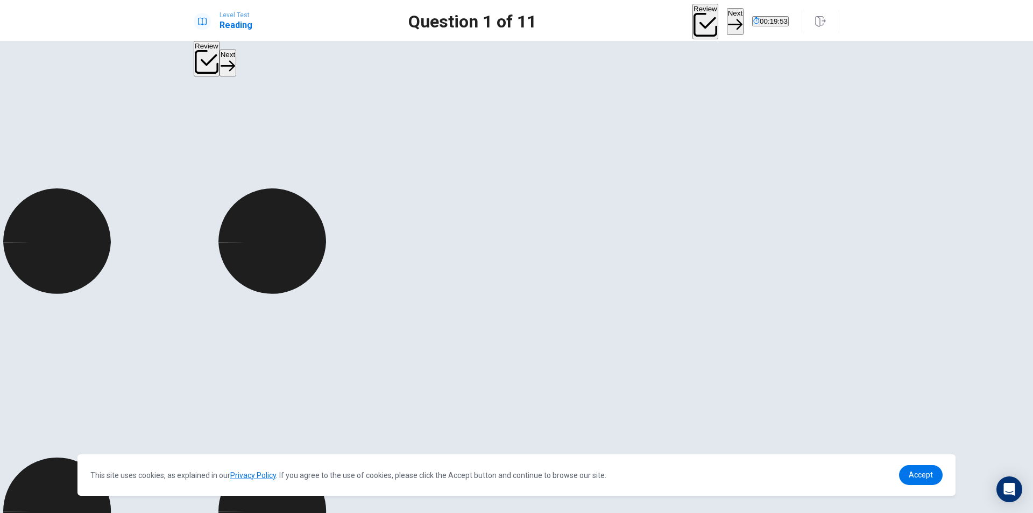
drag, startPoint x: 837, startPoint y: 83, endPoint x: 491, endPoint y: 87, distance: 345.4
click at [487, 188] on div at bounding box center [165, 512] width 646 height 649
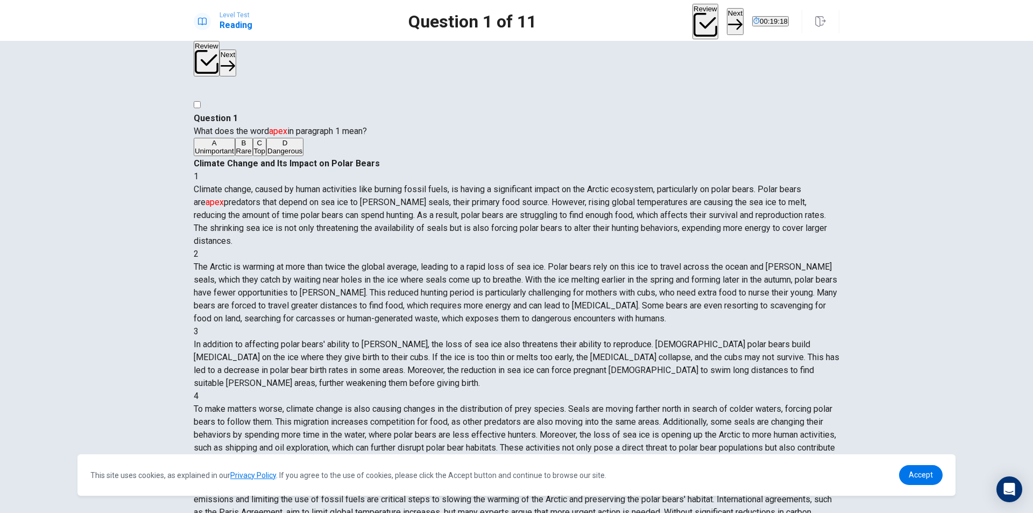
click at [272, 155] on span "Dangerous" at bounding box center [284, 151] width 35 height 8
click at [727, 15] on button "Next" at bounding box center [735, 21] width 17 height 26
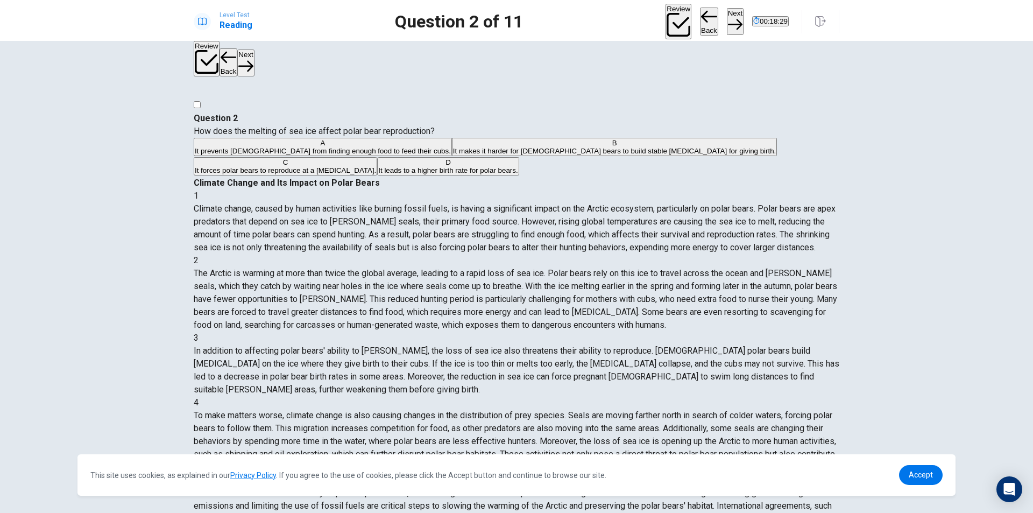
drag, startPoint x: 303, startPoint y: 110, endPoint x: 353, endPoint y: 109, distance: 50.6
click at [353, 126] on span "How does the melting of sea ice affect polar bear reproduction?" at bounding box center [314, 131] width 241 height 10
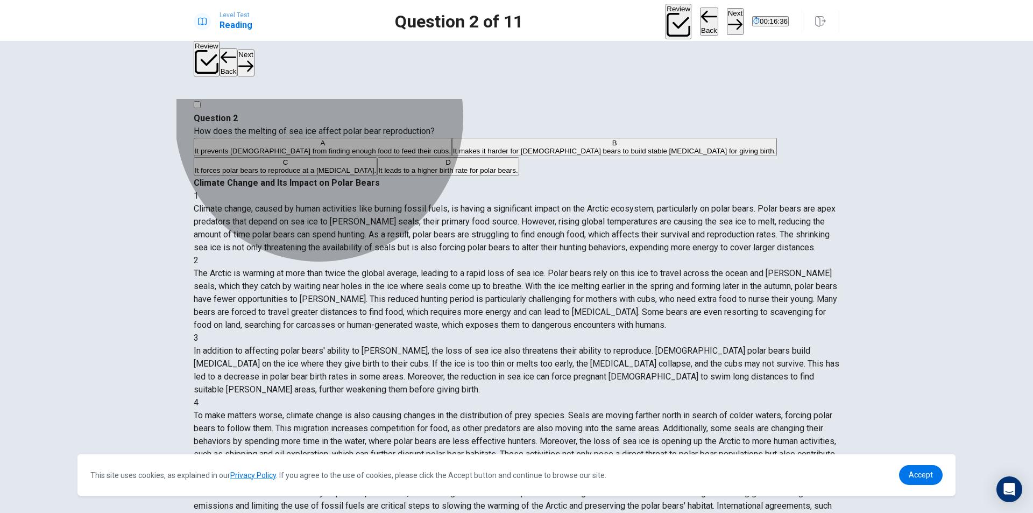
click at [358, 152] on span "It prevents females from finding enough food to feed their cubs." at bounding box center [323, 151] width 256 height 8
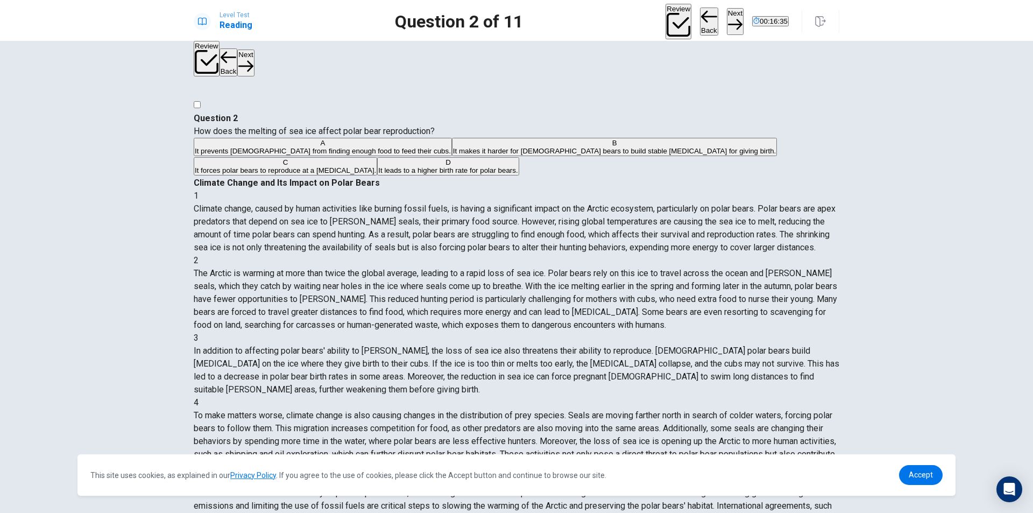
click at [727, 20] on button "Next" at bounding box center [735, 21] width 17 height 26
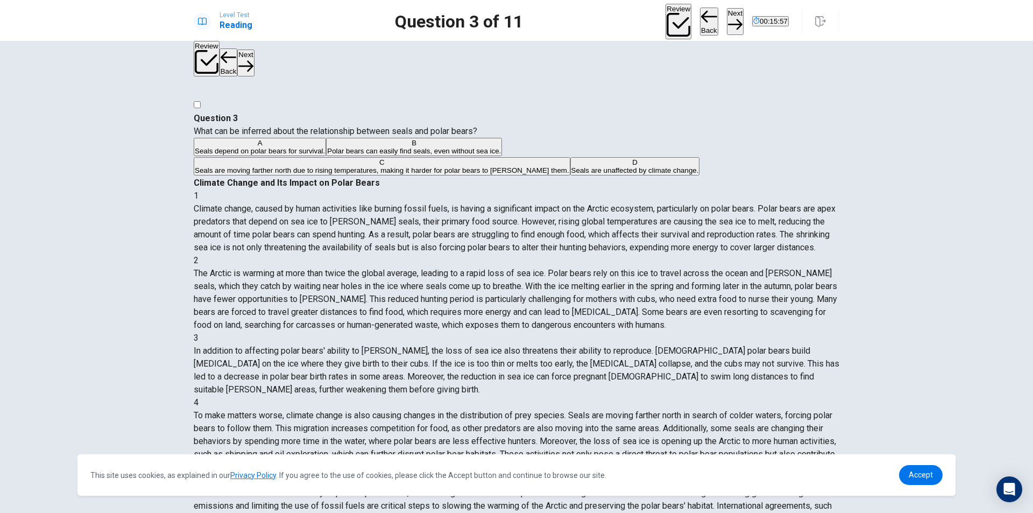
scroll to position [54, 0]
drag, startPoint x: 581, startPoint y: 138, endPoint x: 627, endPoint y: 137, distance: 46.3
click at [627, 203] on span "Climate change, caused by human activities like burning fossil fuels, is having…" at bounding box center [515, 227] width 642 height 49
drag, startPoint x: 647, startPoint y: 142, endPoint x: 659, endPoint y: 146, distance: 12.6
click at [654, 189] on div "1 Climate change, caused by human activities like burning fossil fuels, is havi…" at bounding box center [517, 221] width 646 height 65
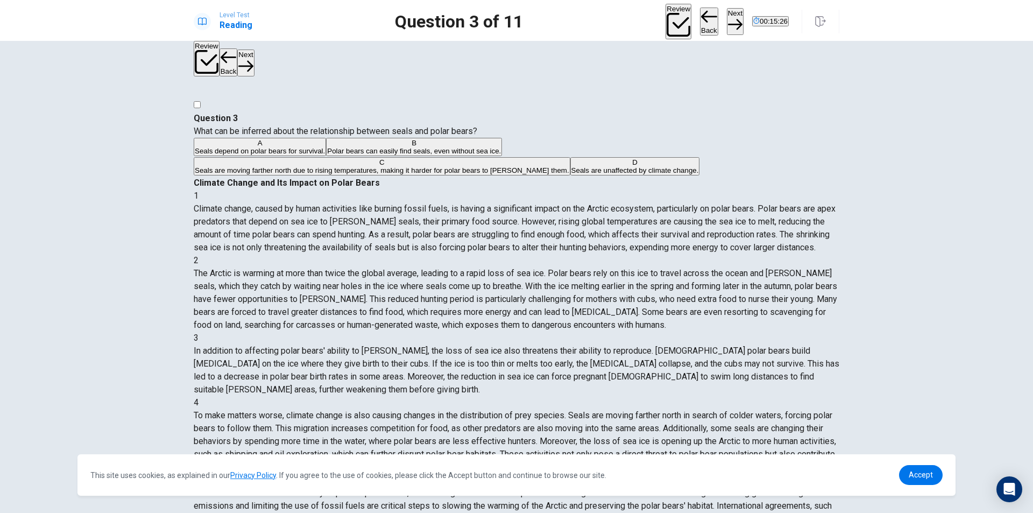
scroll to position [0, 0]
click at [425, 174] on span "Seals are moving farther north due to rising temperatures, making it harder for…" at bounding box center [382, 170] width 374 height 8
click at [728, 19] on icon "button" at bounding box center [735, 24] width 15 height 11
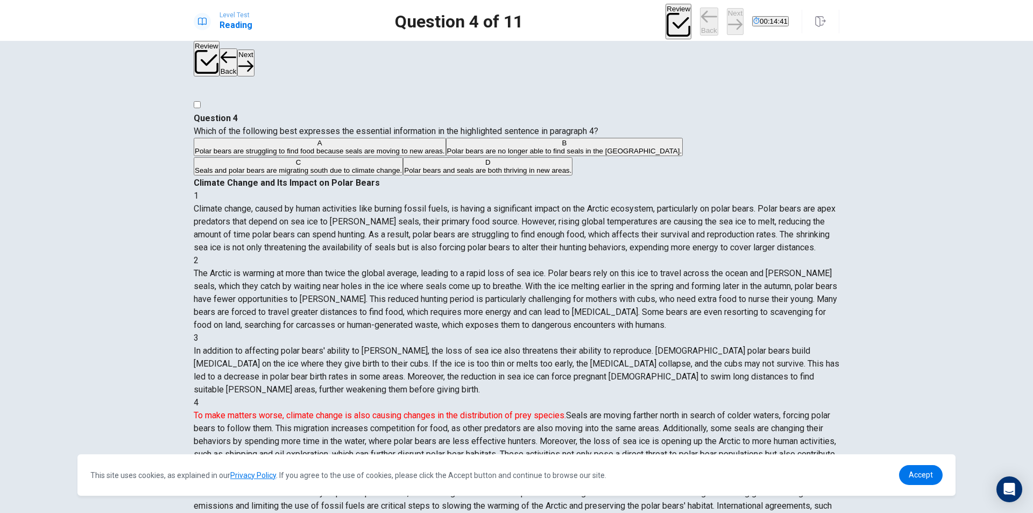
scroll to position [321, 0]
drag, startPoint x: 605, startPoint y: 193, endPoint x: 612, endPoint y: 190, distance: 7.8
click at [566, 410] on font "To make matters worse, climate change is also causing changes in the distributi…" at bounding box center [380, 415] width 372 height 10
click at [319, 155] on span "Polar bears are struggling to find food because seals are moving to new areas." at bounding box center [320, 151] width 250 height 8
click at [727, 24] on button "Next" at bounding box center [735, 21] width 17 height 26
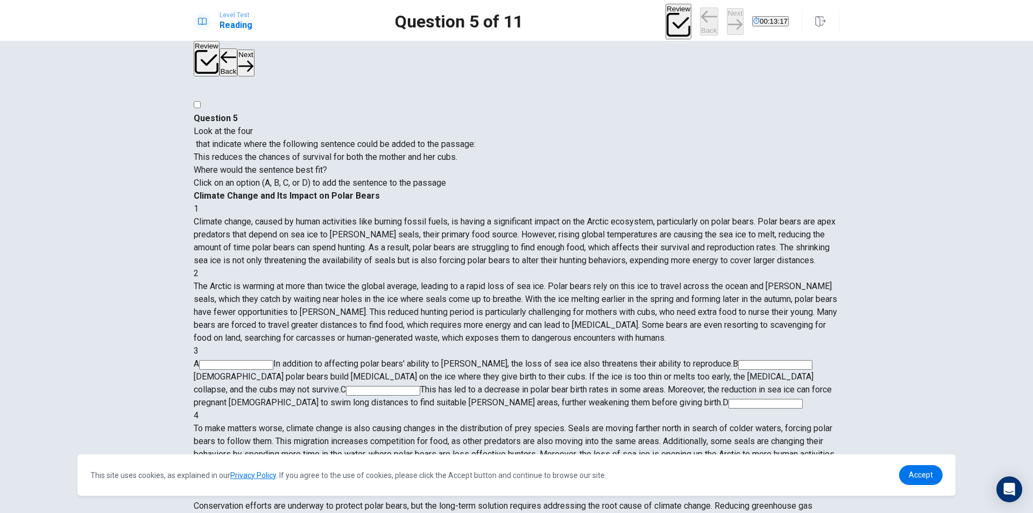
scroll to position [187, 0]
click at [728, 399] on input at bounding box center [765, 404] width 74 height 10
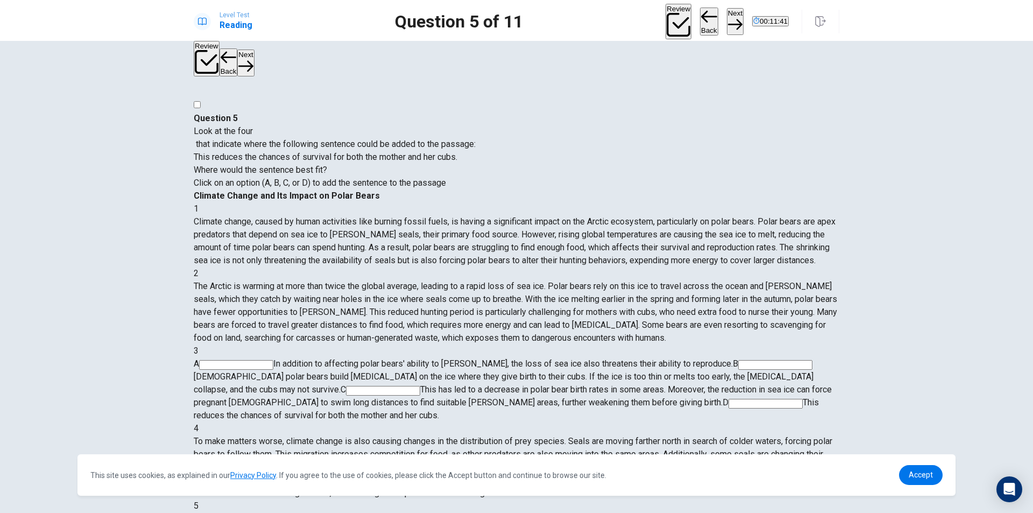
click at [738, 360] on input at bounding box center [775, 365] width 74 height 10
click at [727, 16] on button "Next" at bounding box center [735, 21] width 17 height 26
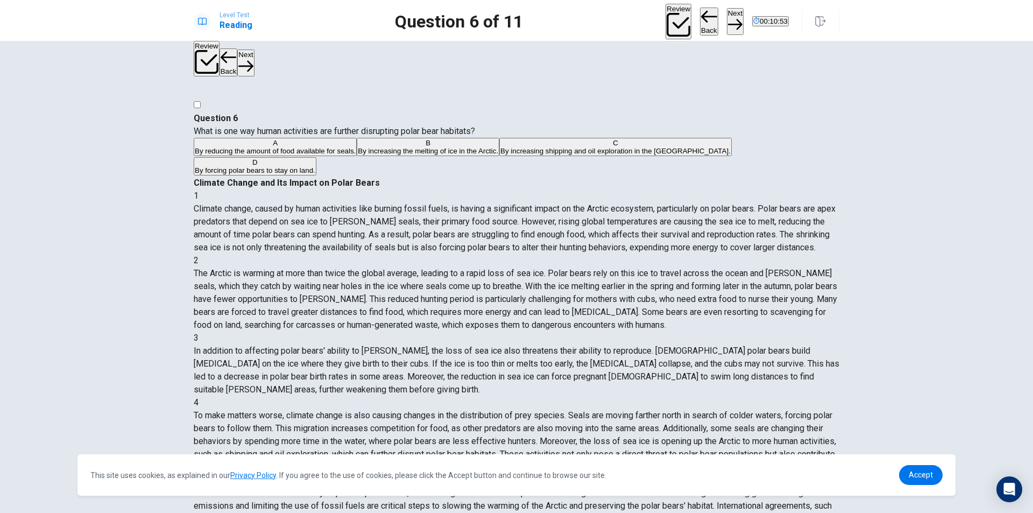
click at [500, 155] on span "By increasing shipping and oil exploration in the Arctic." at bounding box center [615, 151] width 230 height 8
click at [728, 18] on icon "button" at bounding box center [735, 24] width 15 height 15
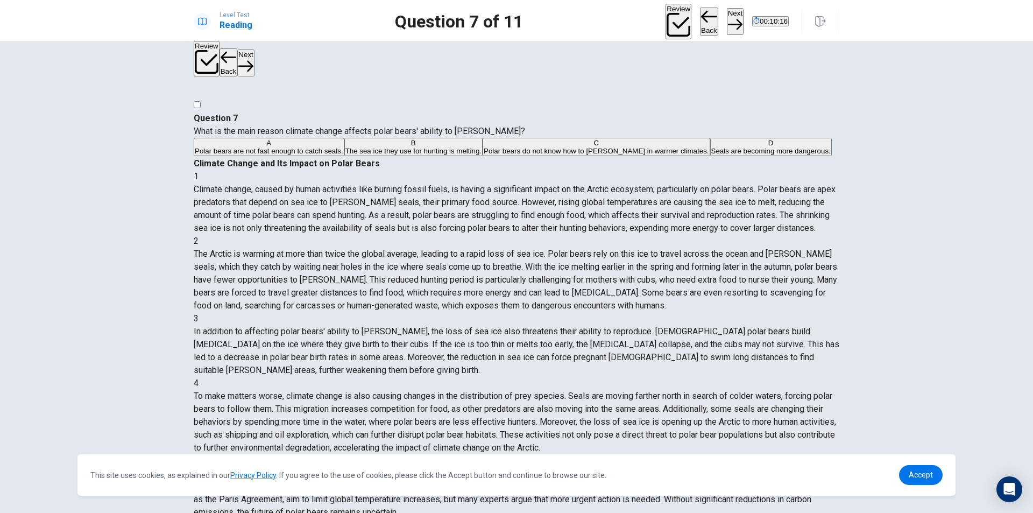
drag, startPoint x: 311, startPoint y: 111, endPoint x: 370, endPoint y: 112, distance: 59.2
click at [370, 126] on span "What is the main reason climate change affects polar bears' ability to hunt?" at bounding box center [359, 131] width 331 height 10
click at [360, 155] on span "The sea ice they use for hunting is melting." at bounding box center [413, 151] width 136 height 8
click at [727, 15] on button "Next" at bounding box center [735, 21] width 17 height 26
click at [698, 155] on span "Changes in the natural color of their fur." at bounding box center [760, 151] width 125 height 8
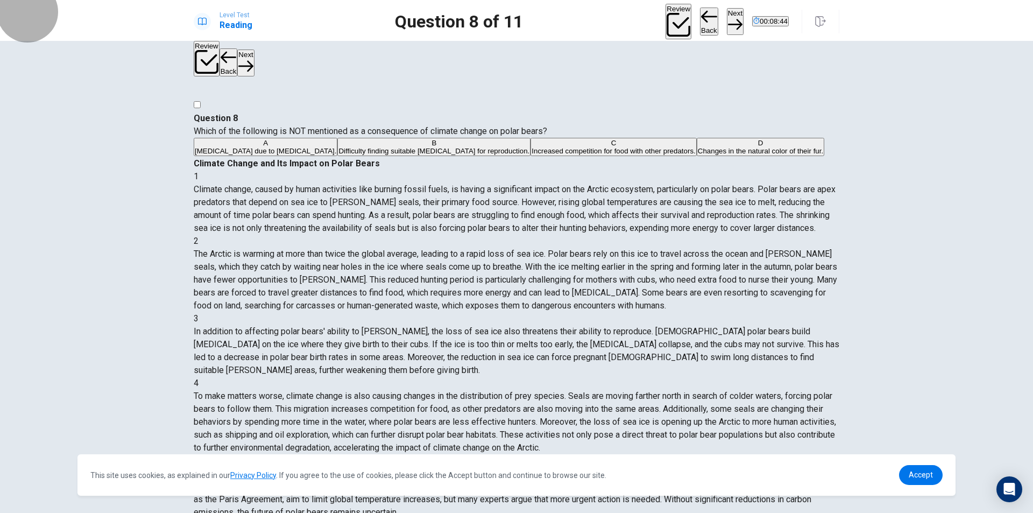
click at [727, 19] on button "Next" at bounding box center [735, 21] width 17 height 26
click at [550, 155] on span "Reducing greenhouse gas emissions." at bounding box center [609, 151] width 119 height 8
click at [727, 18] on button "Next" at bounding box center [735, 21] width 17 height 26
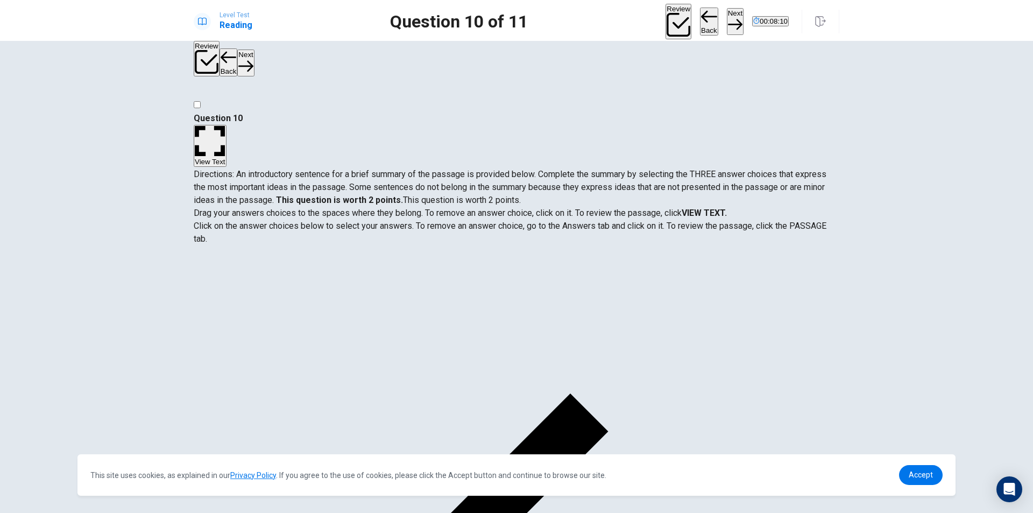
scroll to position [0, 0]
drag, startPoint x: 287, startPoint y: 275, endPoint x: 496, endPoint y: 272, distance: 209.3
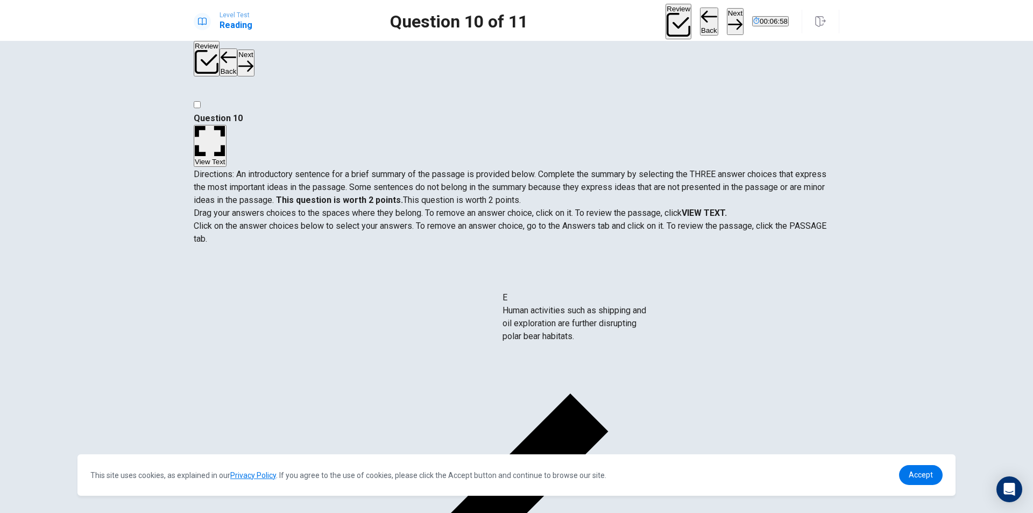
drag, startPoint x: 276, startPoint y: 333, endPoint x: 551, endPoint y: 310, distance: 276.4
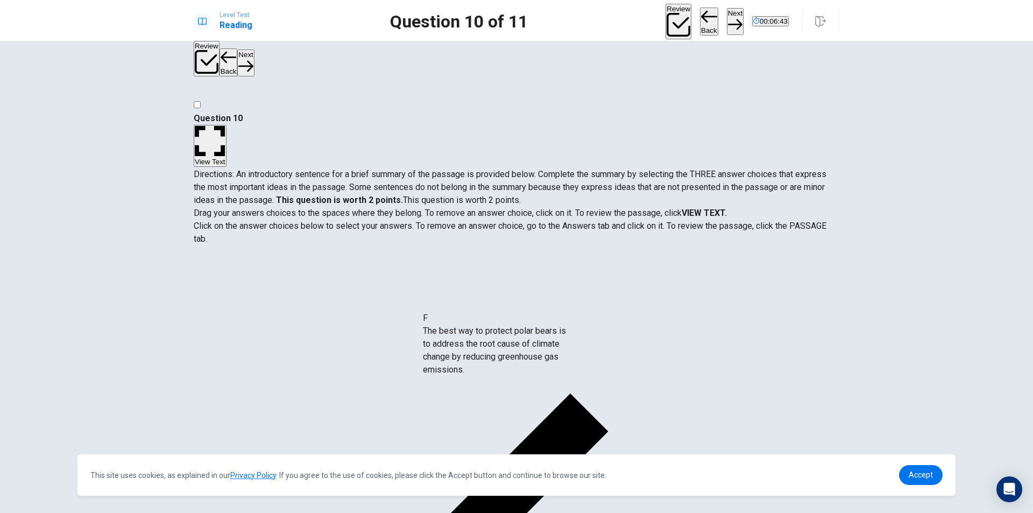
drag, startPoint x: 283, startPoint y: 362, endPoint x: 498, endPoint y: 349, distance: 215.6
click at [727, 21] on button "Next" at bounding box center [735, 21] width 17 height 26
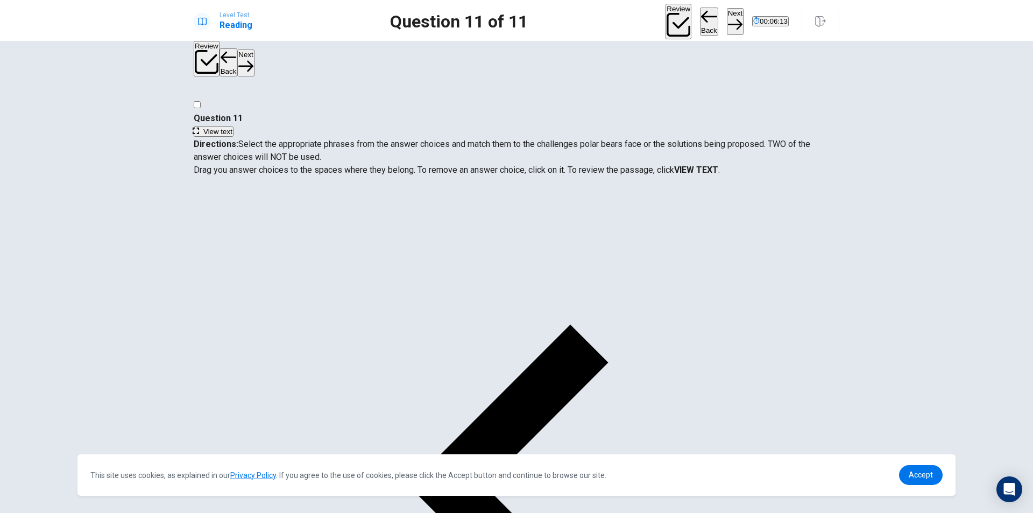
click at [583, 139] on span "Directions: Select the appropriate phrases from the answer choices and match th…" at bounding box center [502, 150] width 617 height 23
drag, startPoint x: 266, startPoint y: 253, endPoint x: 461, endPoint y: 256, distance: 195.3
drag, startPoint x: 284, startPoint y: 300, endPoint x: 685, endPoint y: 253, distance: 403.6
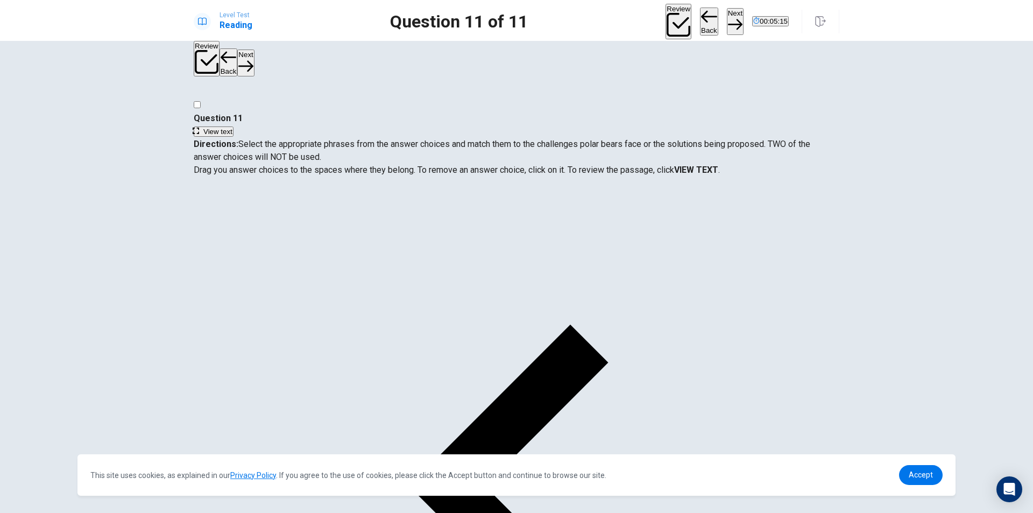
scroll to position [75, 0]
drag, startPoint x: 268, startPoint y: 378, endPoint x: 677, endPoint y: 291, distance: 418.1
drag, startPoint x: 281, startPoint y: 253, endPoint x: 472, endPoint y: 306, distance: 197.5
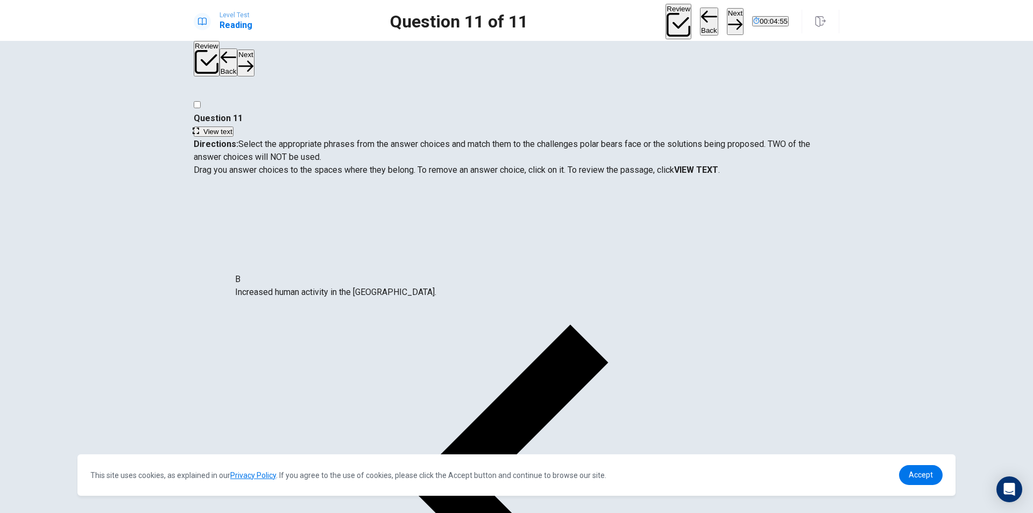
drag, startPoint x: 491, startPoint y: 298, endPoint x: 324, endPoint y: 289, distance: 166.5
drag, startPoint x: 271, startPoint y: 252, endPoint x: 476, endPoint y: 296, distance: 209.8
drag, startPoint x: 276, startPoint y: 360, endPoint x: 448, endPoint y: 351, distance: 172.4
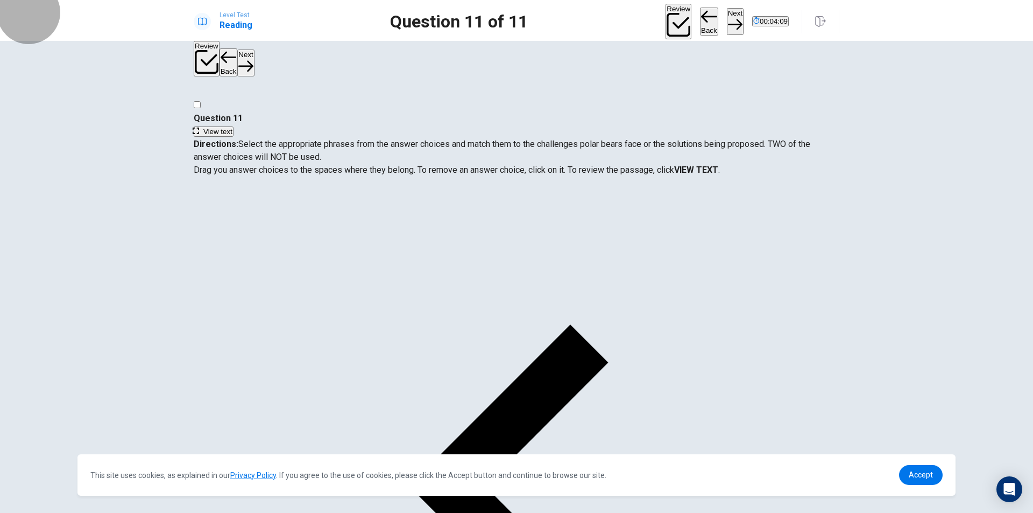
click at [727, 20] on button "Next" at bounding box center [735, 21] width 17 height 26
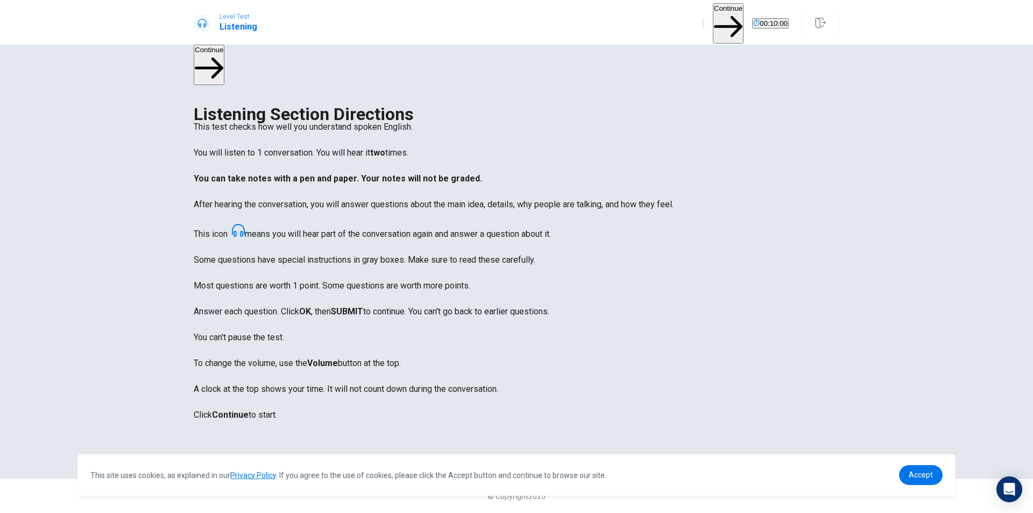
click at [634, 29] on span at bounding box center [634, 29] width 0 height 0
click at [713, 18] on button "Continue" at bounding box center [728, 23] width 31 height 40
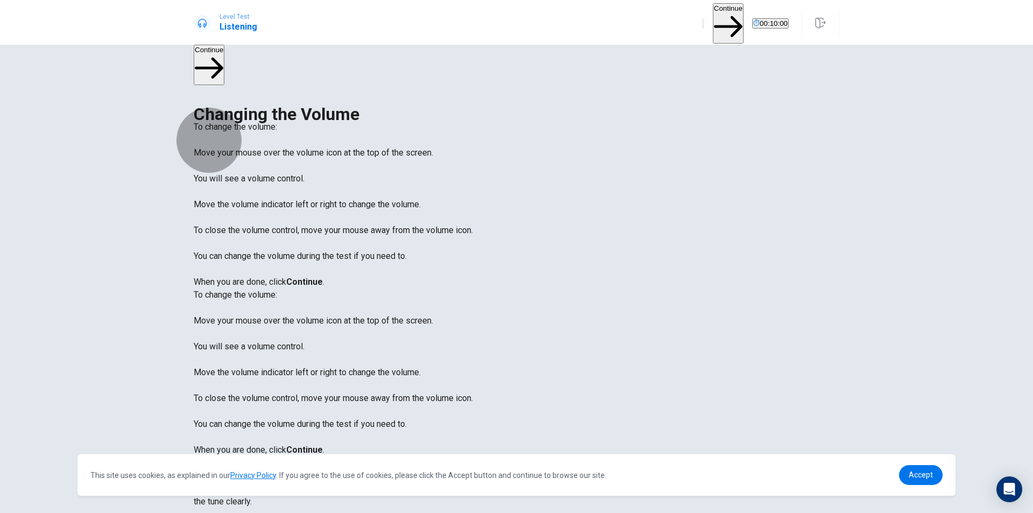
click at [196, 471] on button "button" at bounding box center [195, 476] width 2 height 10
click at [713, 18] on button "Continue" at bounding box center [728, 23] width 31 height 40
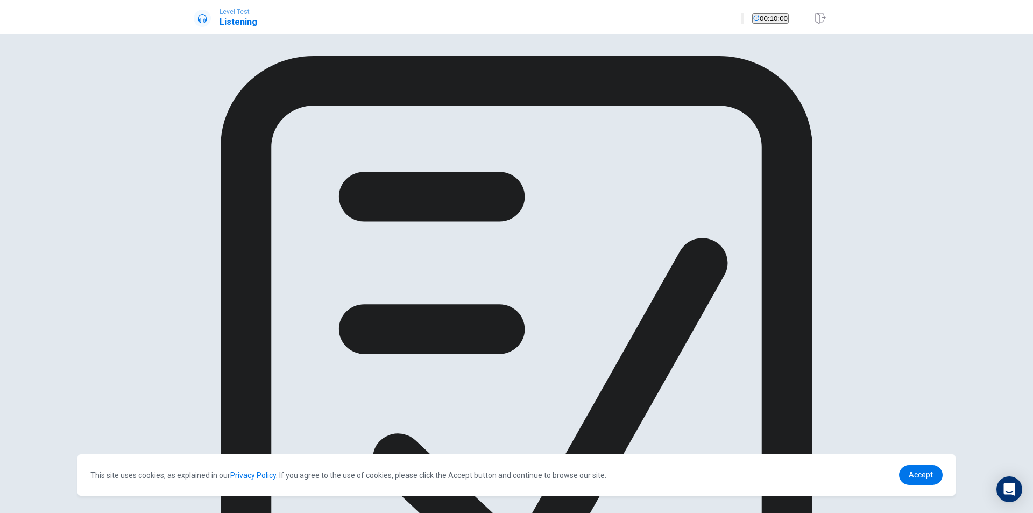
click at [809, 129] on div "Get ready to answer the questions. You may use your notes to help you answer." at bounding box center [517, 393] width 646 height 675
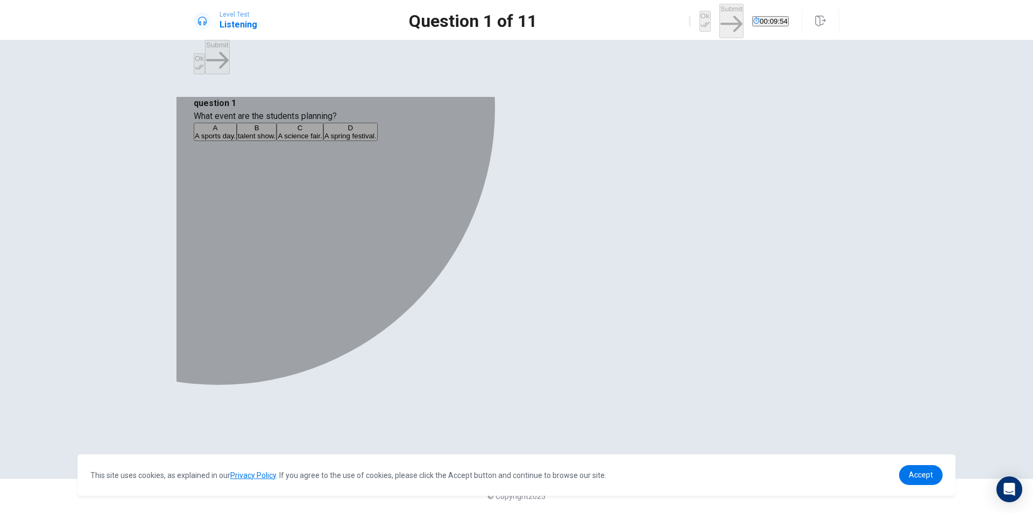
click at [377, 140] on span "A spring festival." at bounding box center [350, 136] width 52 height 8
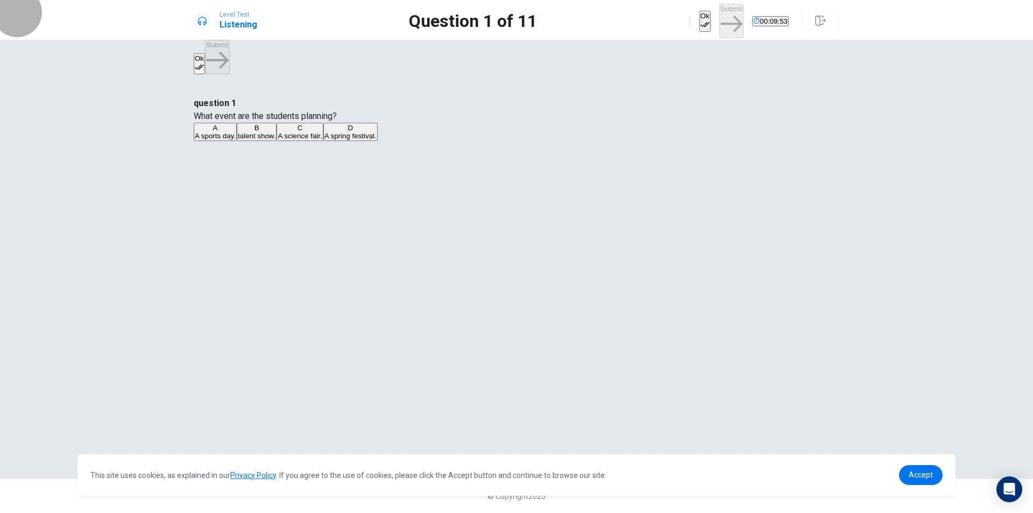
click at [699, 19] on button "Ok" at bounding box center [704, 21] width 11 height 21
click at [719, 19] on button "Submit" at bounding box center [731, 21] width 24 height 34
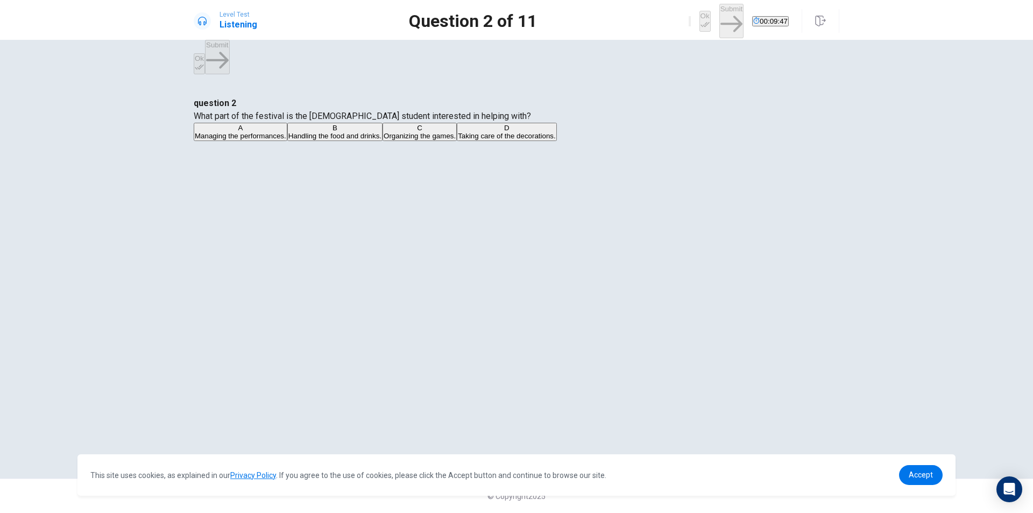
click at [458, 140] on span "Taking care of the decorations." at bounding box center [507, 136] width 98 height 8
click at [701, 20] on icon "button" at bounding box center [705, 24] width 9 height 9
click at [719, 20] on button "Submit" at bounding box center [731, 21] width 24 height 34
click at [430, 140] on span "A floral theme with colorful flowers and streamers." at bounding box center [381, 136] width 158 height 8
click at [699, 19] on button "Ok" at bounding box center [704, 21] width 11 height 21
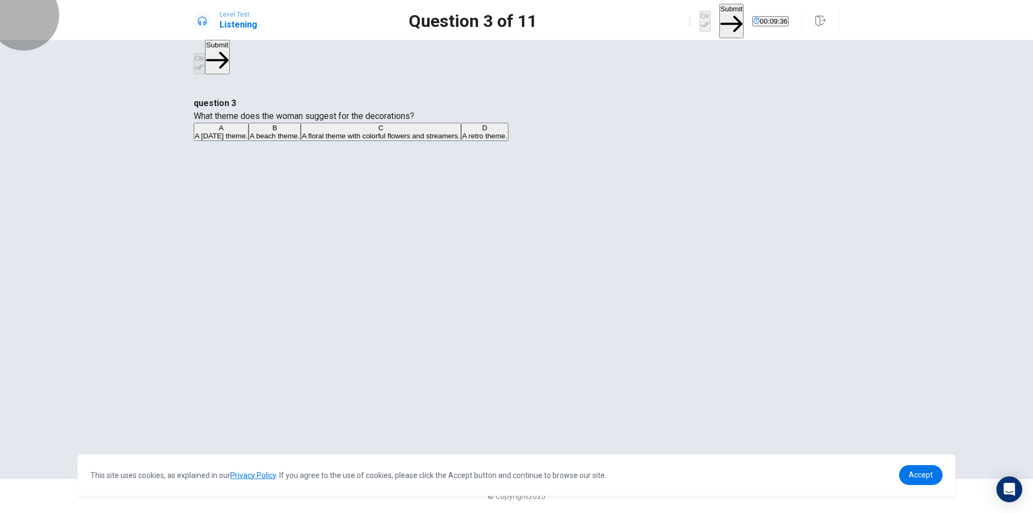
click at [719, 23] on button "Submit" at bounding box center [731, 21] width 24 height 34
click at [406, 140] on span "Classic carnival games like ring toss and a dunk tank." at bounding box center [457, 136] width 168 height 8
click at [699, 22] on button "Ok" at bounding box center [704, 21] width 11 height 21
click at [719, 19] on button "Submit" at bounding box center [731, 21] width 24 height 34
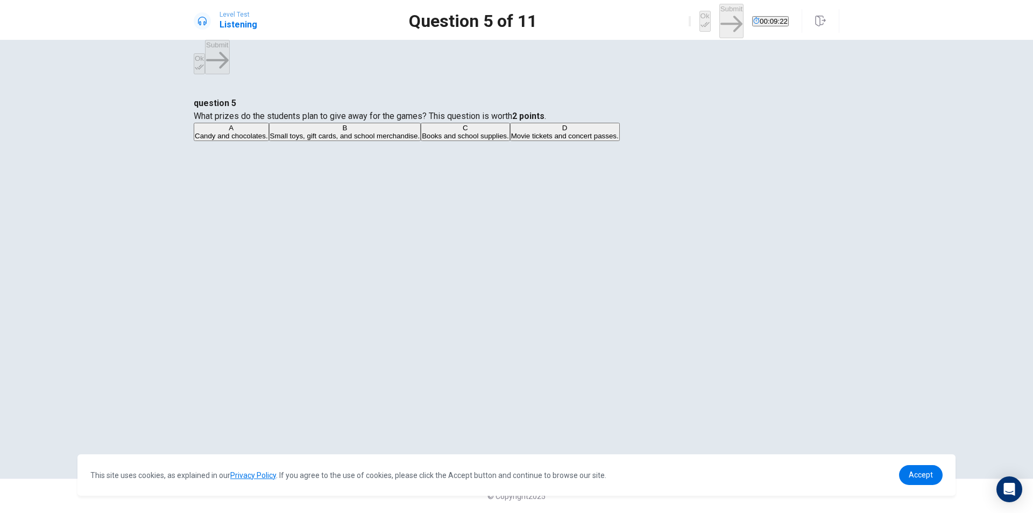
click at [418, 140] on span "Small toys, gift cards, and school merchandise." at bounding box center [345, 136] width 150 height 8
click at [699, 17] on button "Ok" at bounding box center [704, 21] width 11 height 21
click at [719, 17] on button "Submit" at bounding box center [731, 21] width 24 height 34
click at [433, 140] on span "Student bands, a dance performance by the cheerleading squad, and a talent show." at bounding box center [328, 136] width 266 height 8
click at [699, 12] on button "Ok" at bounding box center [704, 21] width 11 height 21
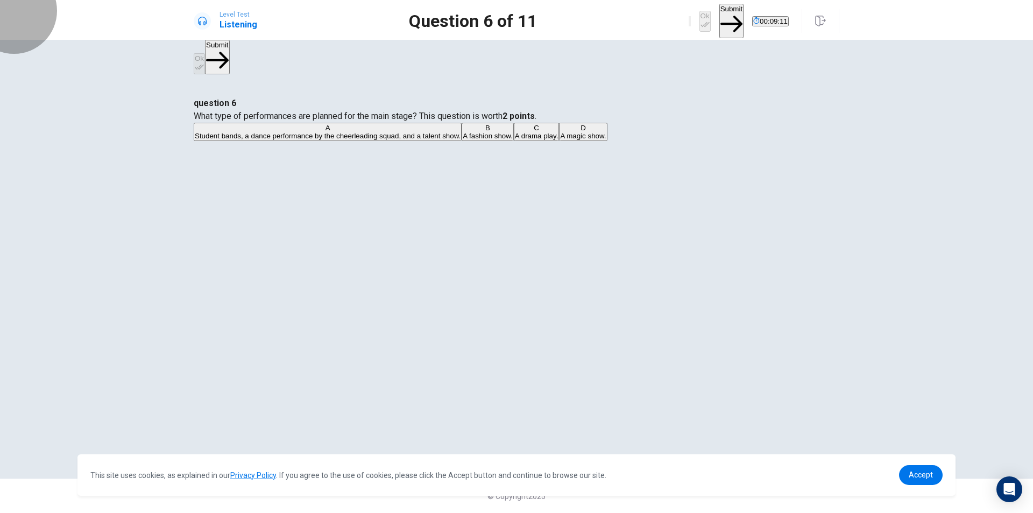
click at [719, 18] on button "Submit" at bounding box center [731, 21] width 24 height 34
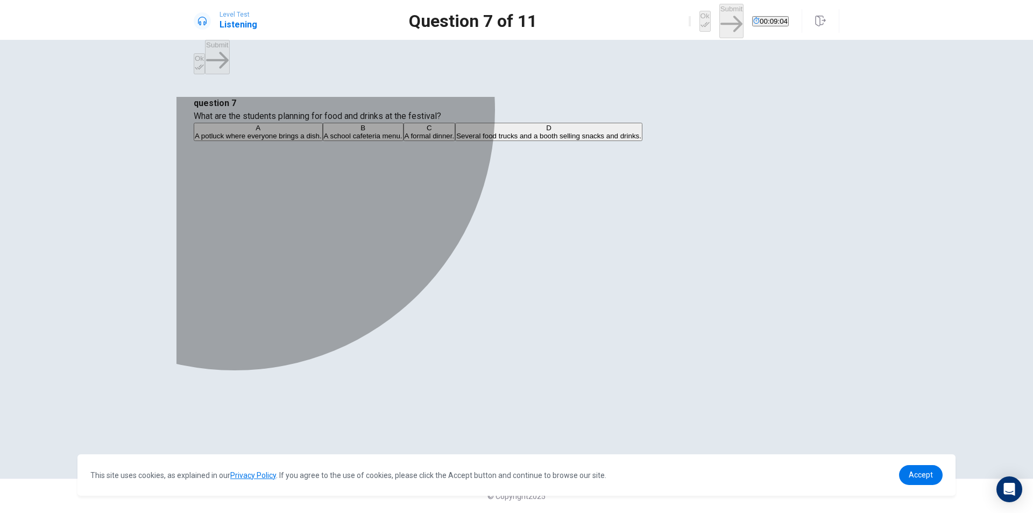
click at [456, 140] on span "Several food trucks and a booth selling snacks and drinks." at bounding box center [548, 136] width 185 height 8
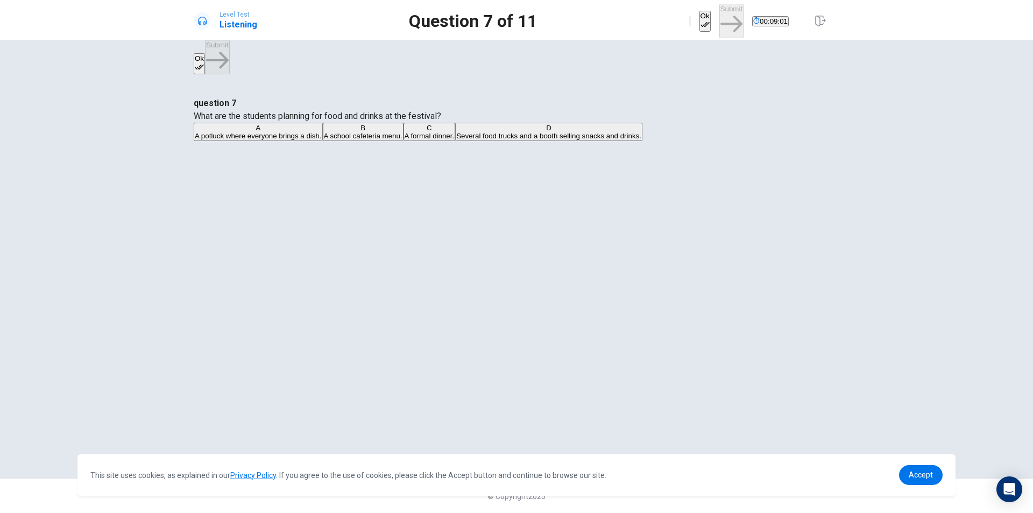
click at [701, 20] on icon "button" at bounding box center [705, 24] width 9 height 9
click at [719, 16] on button "Submit" at bounding box center [731, 21] width 24 height 34
click at [483, 140] on span "They are excited and confident it will be a great event." at bounding box center [398, 136] width 172 height 8
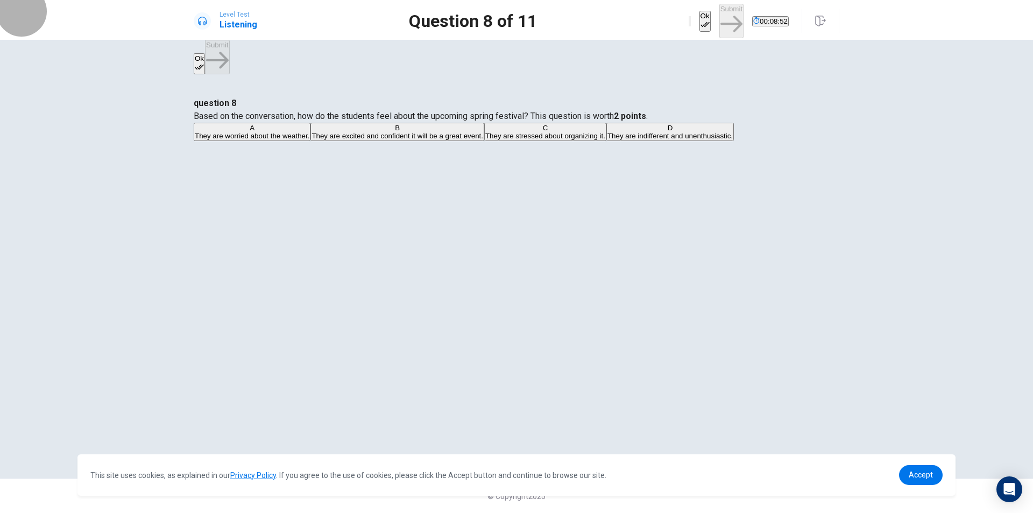
click at [699, 18] on button "Ok" at bounding box center [704, 21] width 11 height 21
click at [719, 16] on button "Submit" at bounding box center [731, 21] width 24 height 34
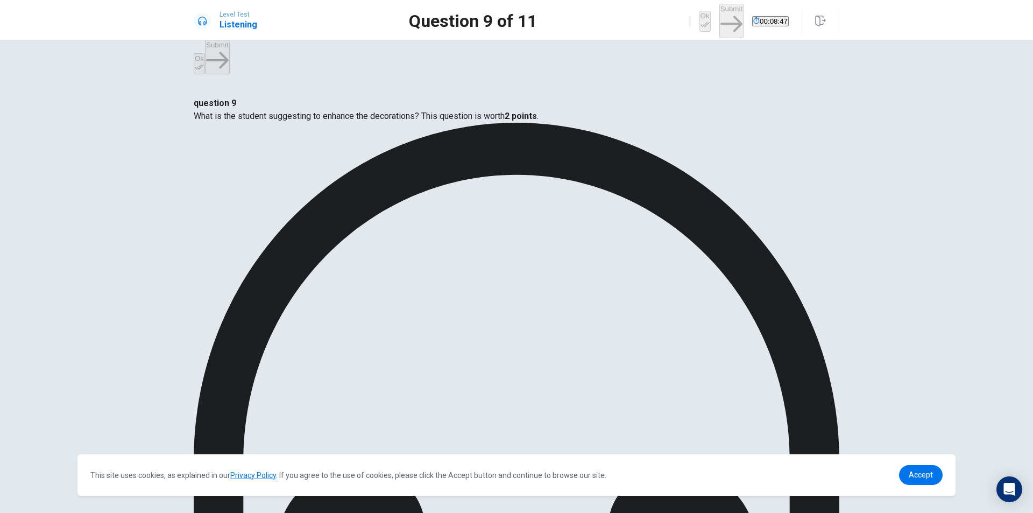
click at [699, 14] on button "Ok" at bounding box center [704, 21] width 11 height 21
click at [719, 18] on button "Submit" at bounding box center [731, 21] width 24 height 34
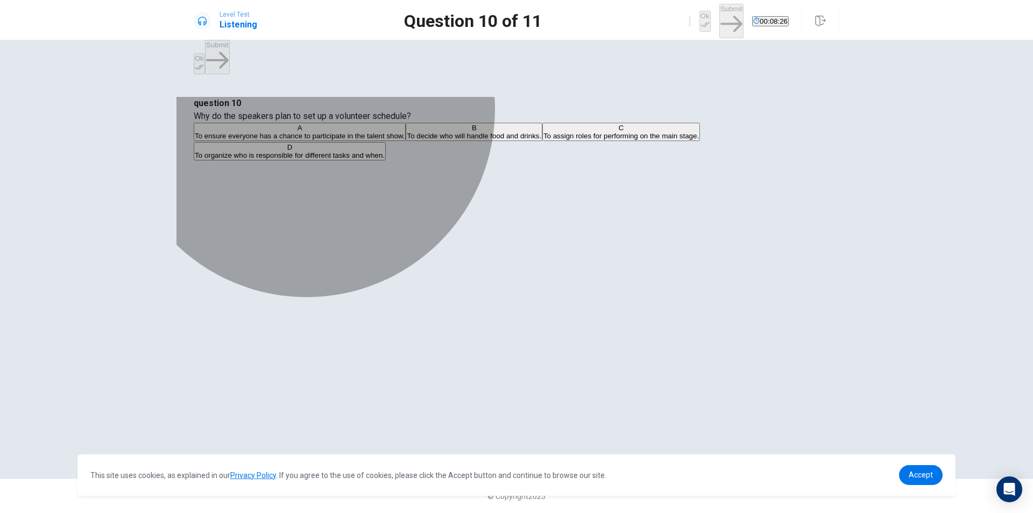
click at [385, 159] on span "To organize who is responsible for different tasks and when." at bounding box center [290, 155] width 190 height 8
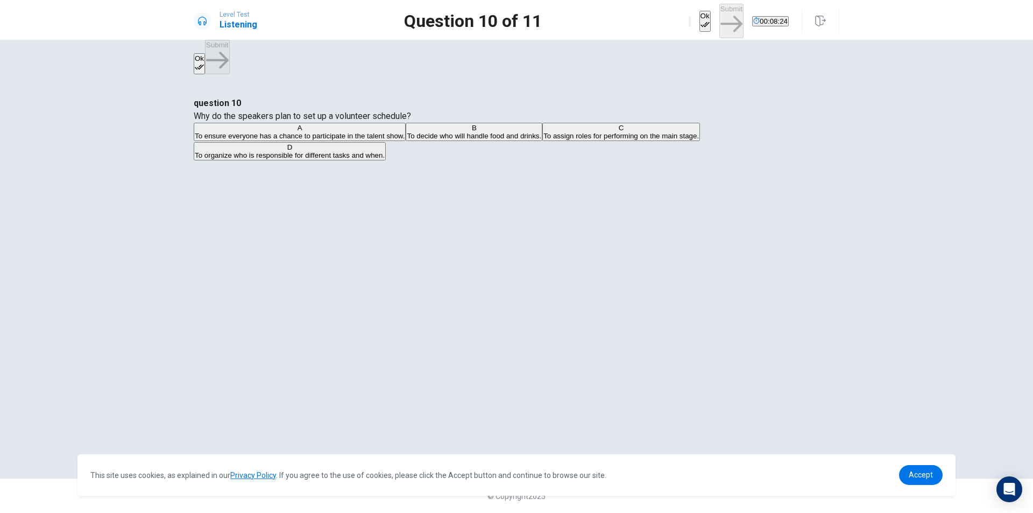
click at [699, 23] on button "Ok" at bounding box center [704, 21] width 11 height 21
click at [719, 22] on button "Submit" at bounding box center [731, 21] width 24 height 34
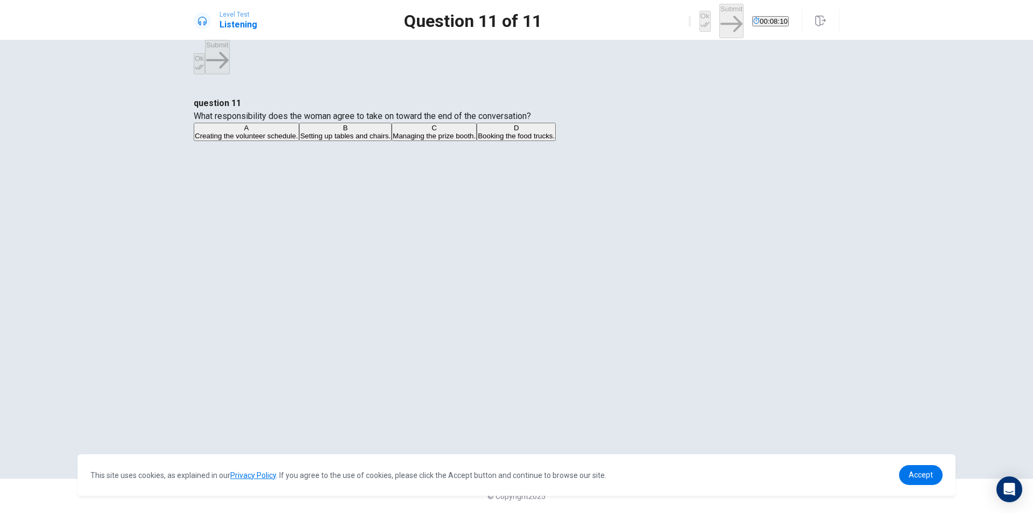
click at [298, 140] on span "Creating the volunteer schedule." at bounding box center [246, 136] width 103 height 8
click at [699, 14] on button "Ok" at bounding box center [704, 21] width 11 height 21
click at [719, 23] on button "Submit" at bounding box center [731, 21] width 24 height 34
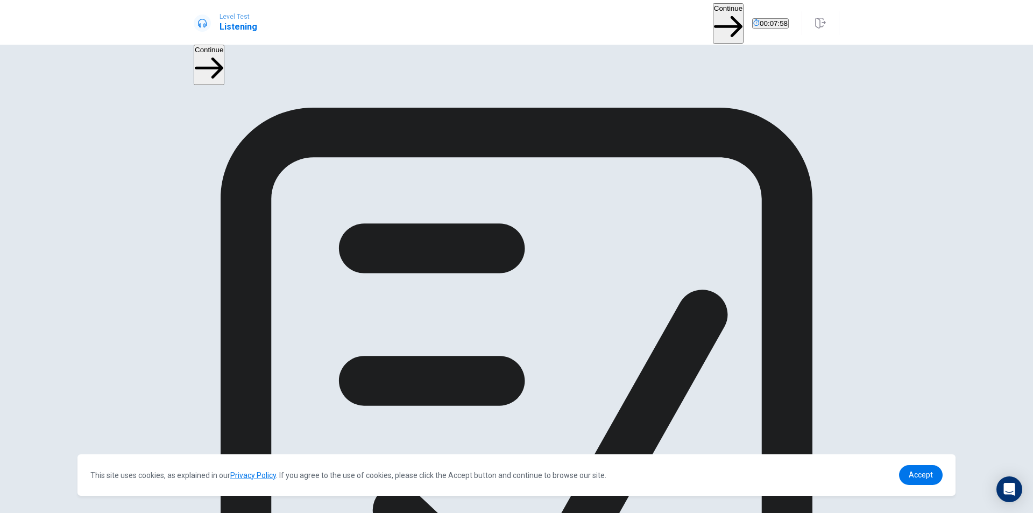
click at [713, 23] on button "Continue" at bounding box center [728, 23] width 31 height 40
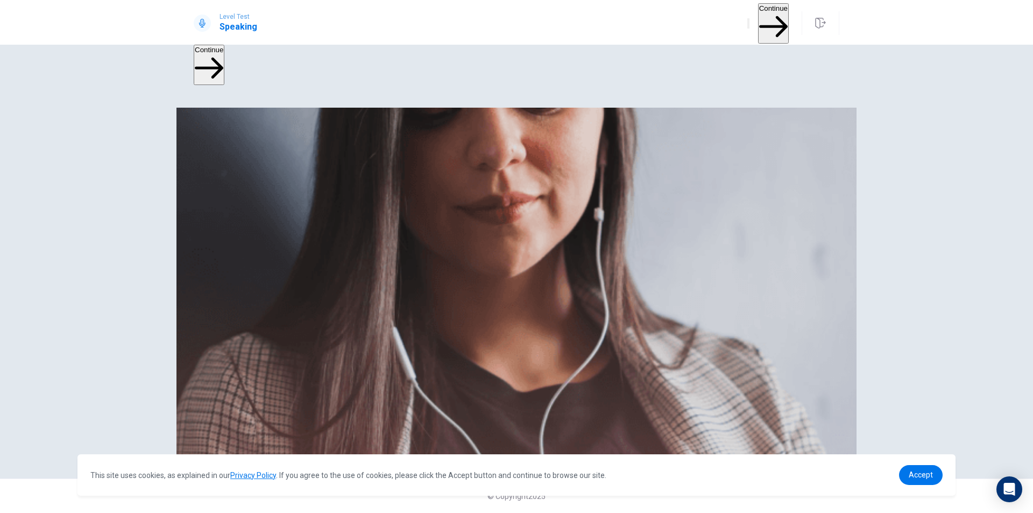
click at [761, 22] on button "Continue" at bounding box center [773, 23] width 31 height 40
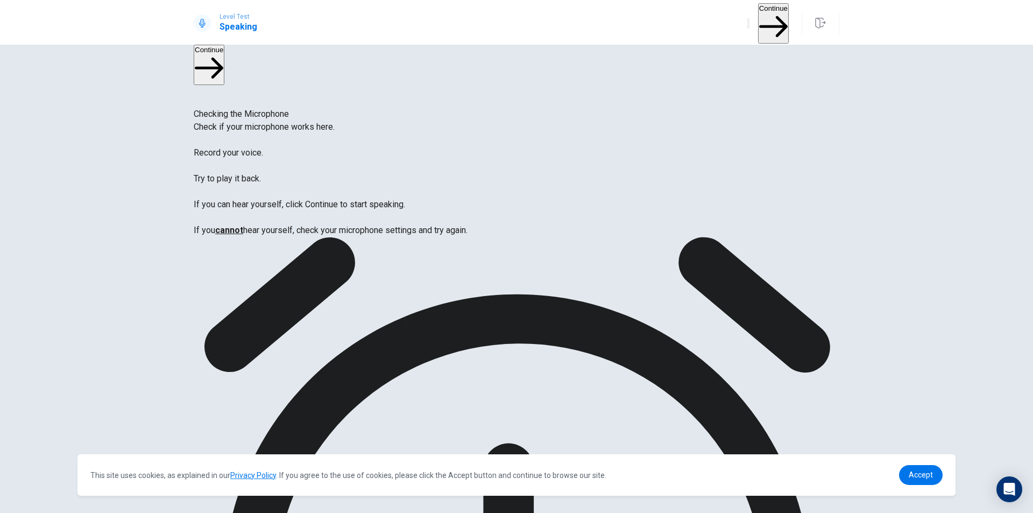
drag, startPoint x: 673, startPoint y: 289, endPoint x: 687, endPoint y: 296, distance: 15.2
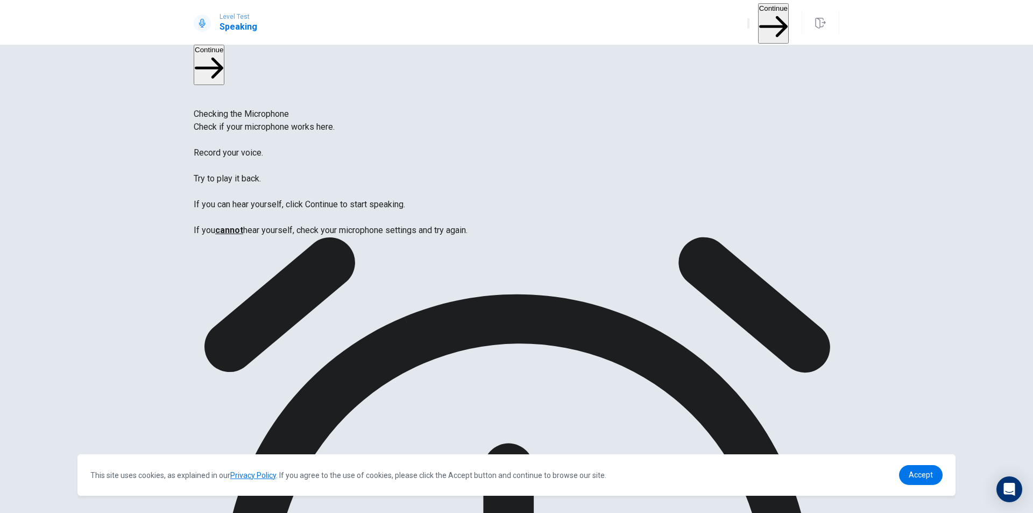
click at [763, 22] on button "Continue" at bounding box center [773, 23] width 31 height 40
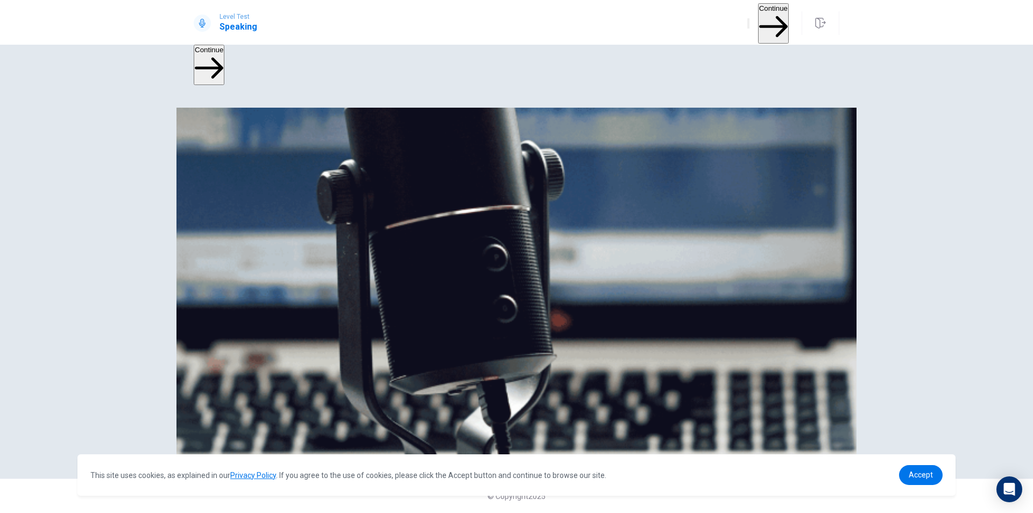
scroll to position [68, 0]
click at [758, 19] on button "Continue" at bounding box center [773, 23] width 31 height 40
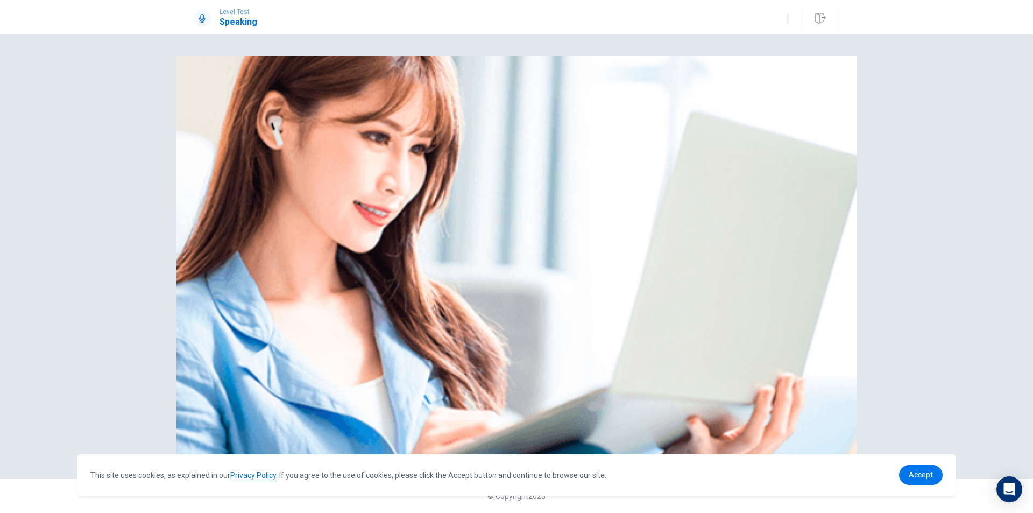
scroll to position [0, 0]
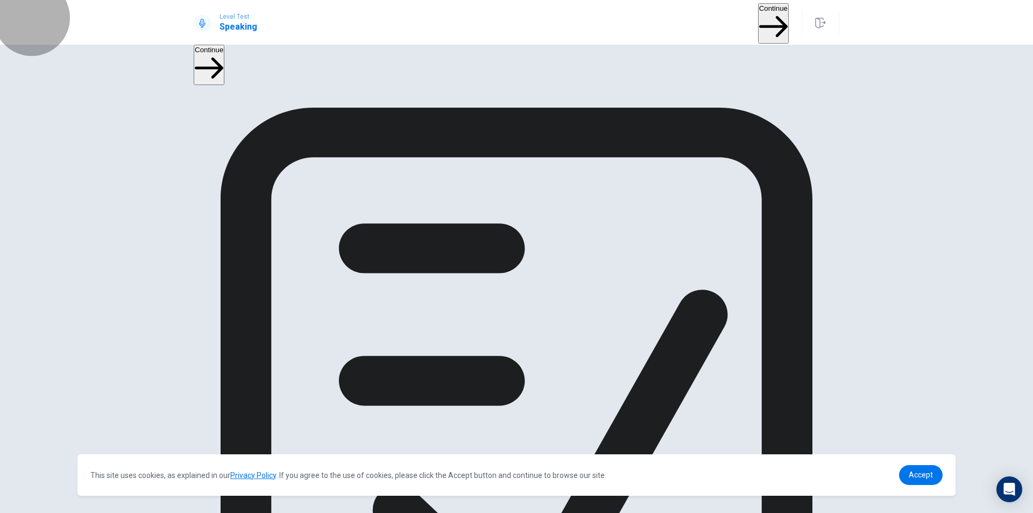
click at [758, 25] on button "Continue" at bounding box center [773, 23] width 31 height 40
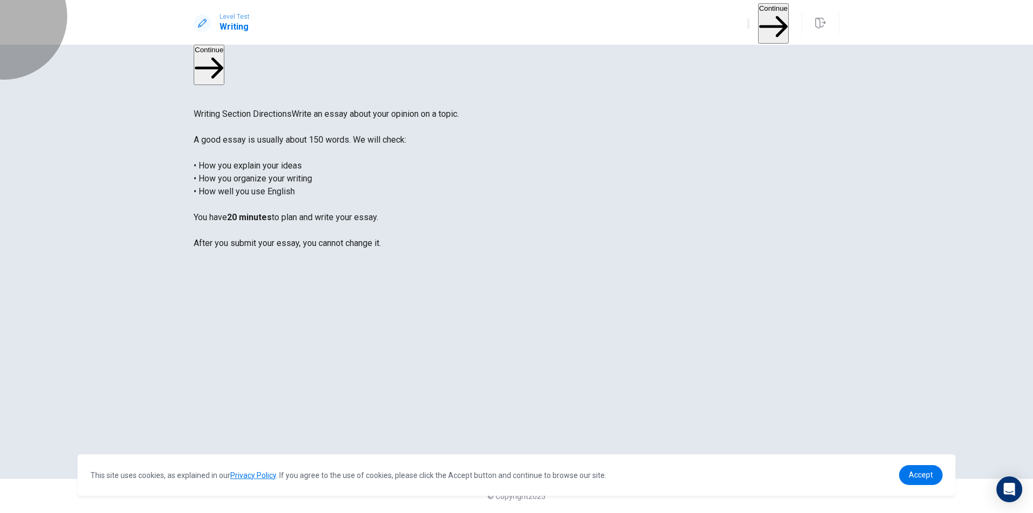
click at [758, 24] on button "Continue" at bounding box center [773, 23] width 31 height 40
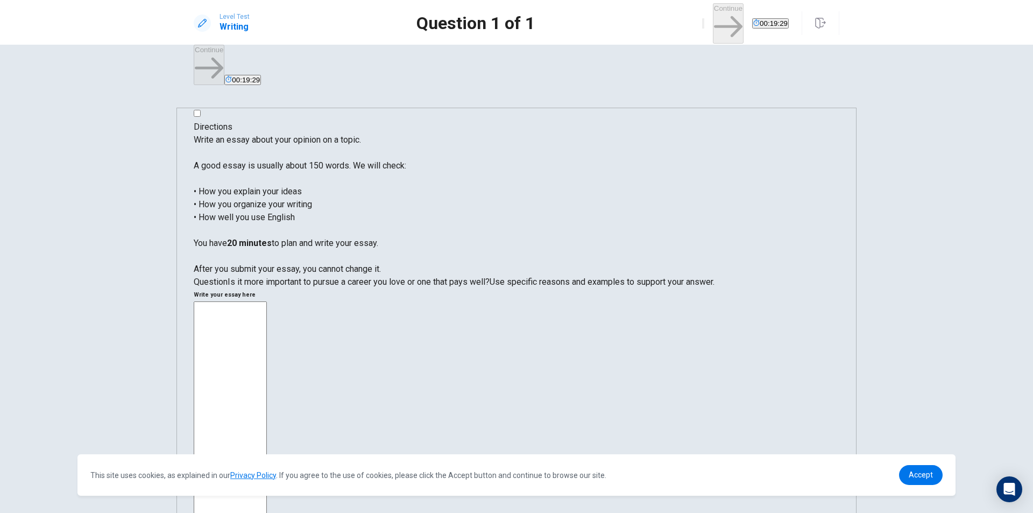
click at [267, 301] on textarea at bounding box center [230, 463] width 73 height 324
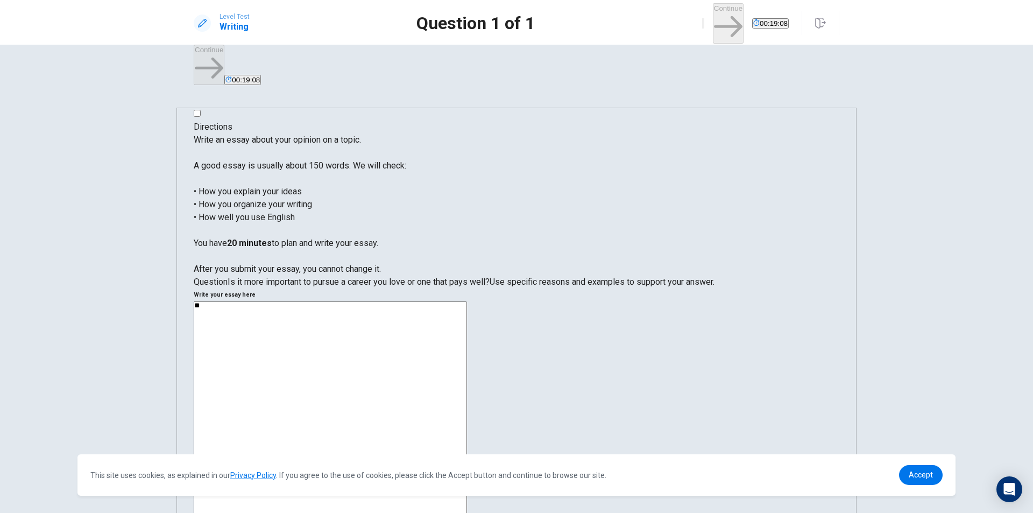
type textarea "*"
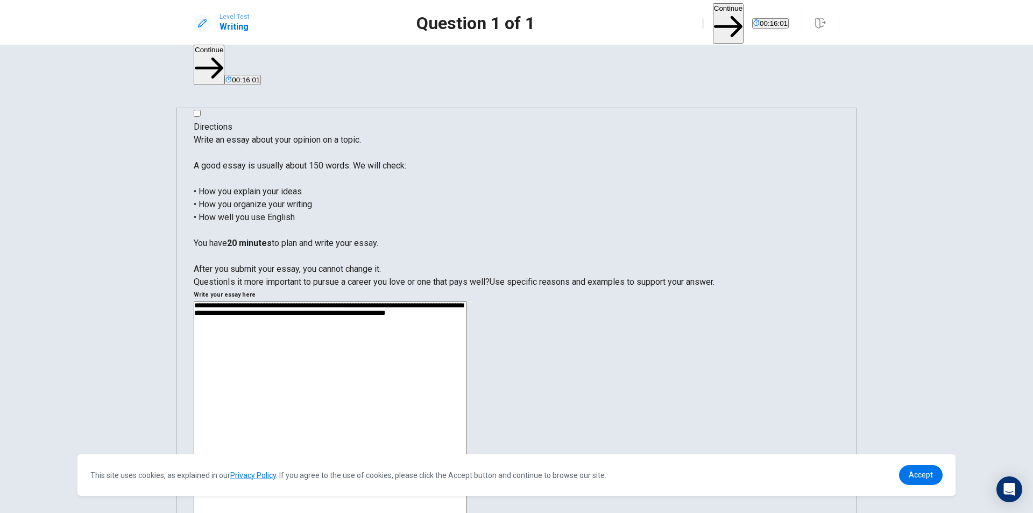
click at [467, 301] on textarea "**********" at bounding box center [330, 454] width 273 height 307
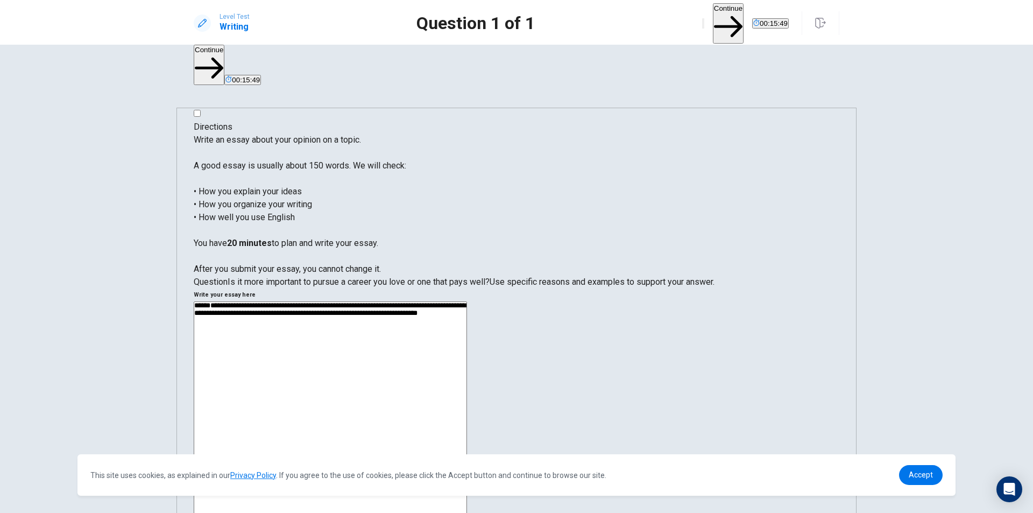
click at [467, 301] on textarea "**********" at bounding box center [330, 454] width 273 height 307
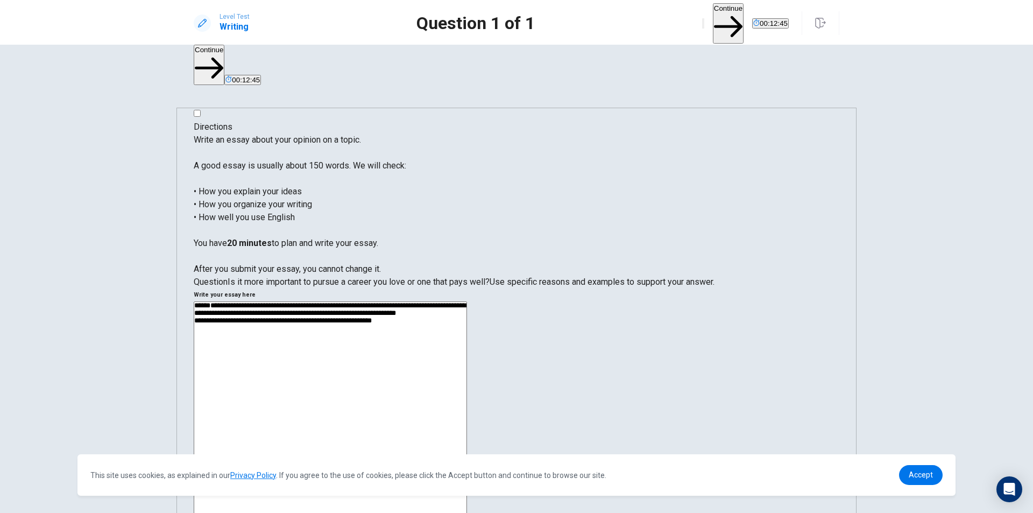
click at [467, 301] on textarea "**********" at bounding box center [330, 454] width 273 height 307
drag, startPoint x: 711, startPoint y: 171, endPoint x: 725, endPoint y: 172, distance: 14.0
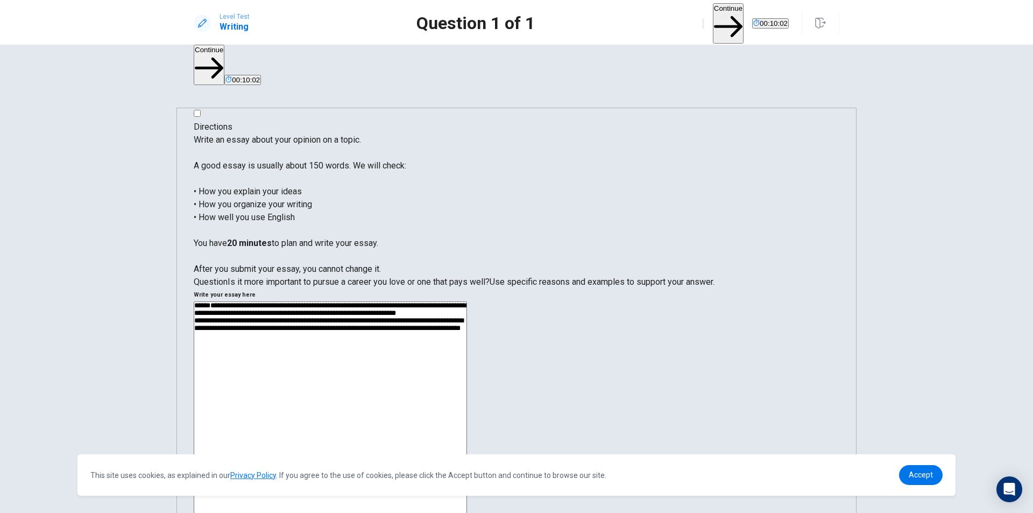
click at [467, 301] on textarea "**********" at bounding box center [330, 454] width 273 height 307
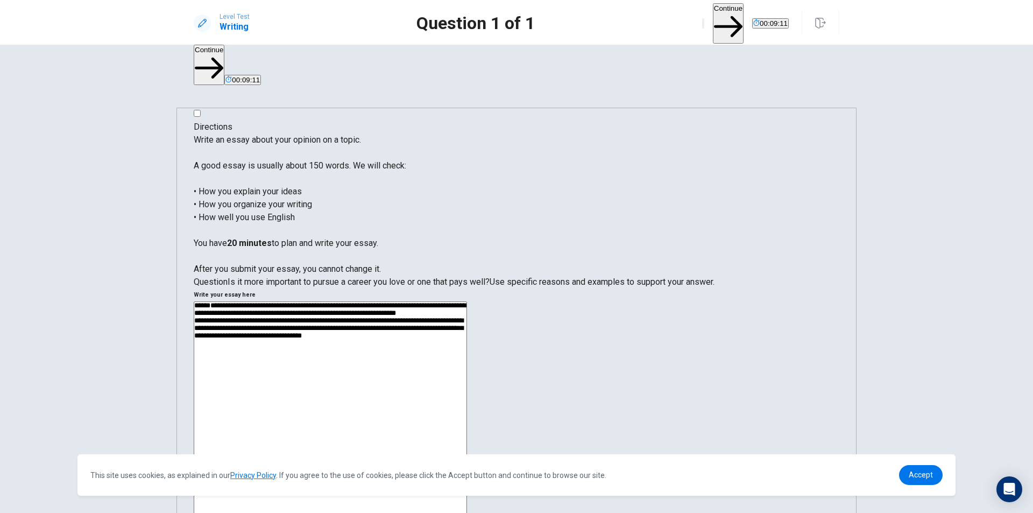
click at [467, 301] on textarea "**********" at bounding box center [330, 454] width 273 height 307
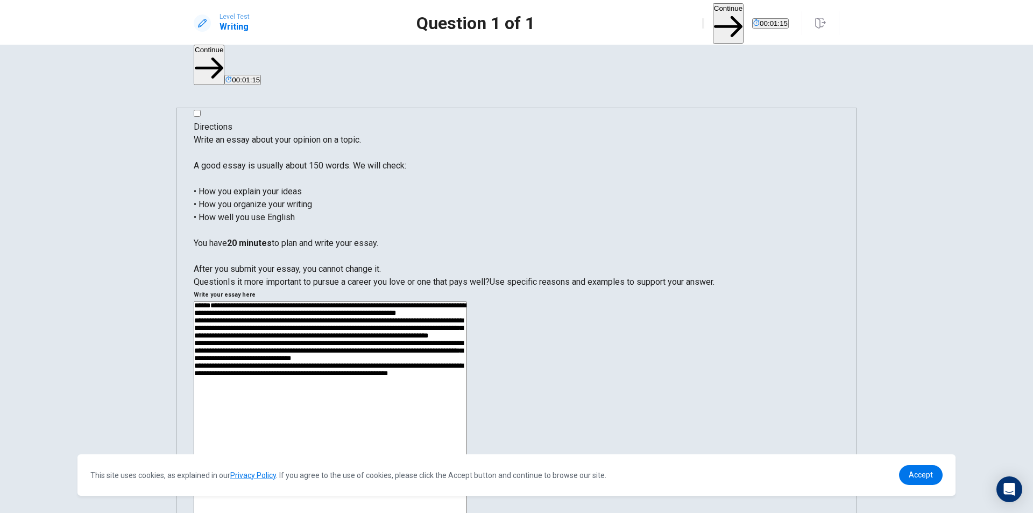
click at [467, 301] on textarea "**********" at bounding box center [330, 454] width 273 height 307
drag, startPoint x: 579, startPoint y: 181, endPoint x: 596, endPoint y: 183, distance: 16.8
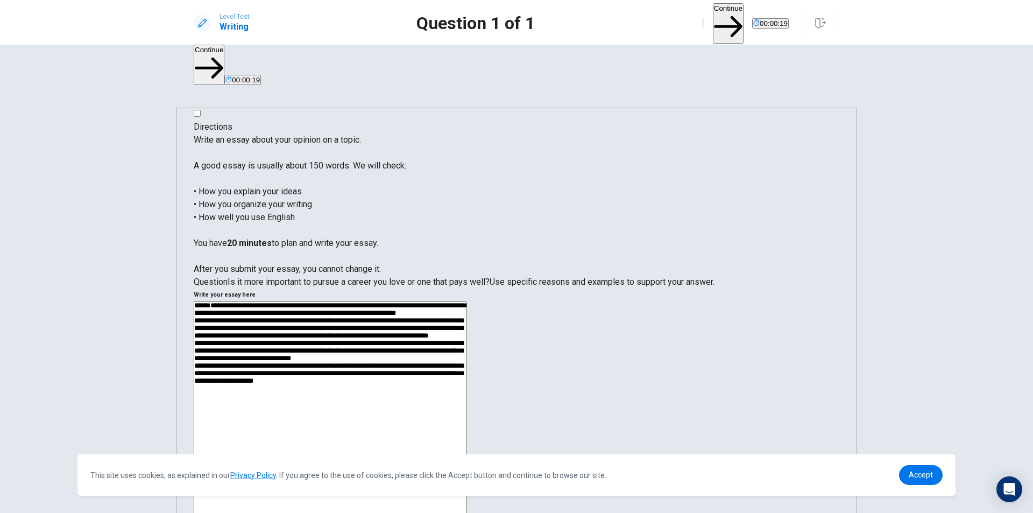
click at [467, 301] on textarea "**********" at bounding box center [330, 454] width 273 height 307
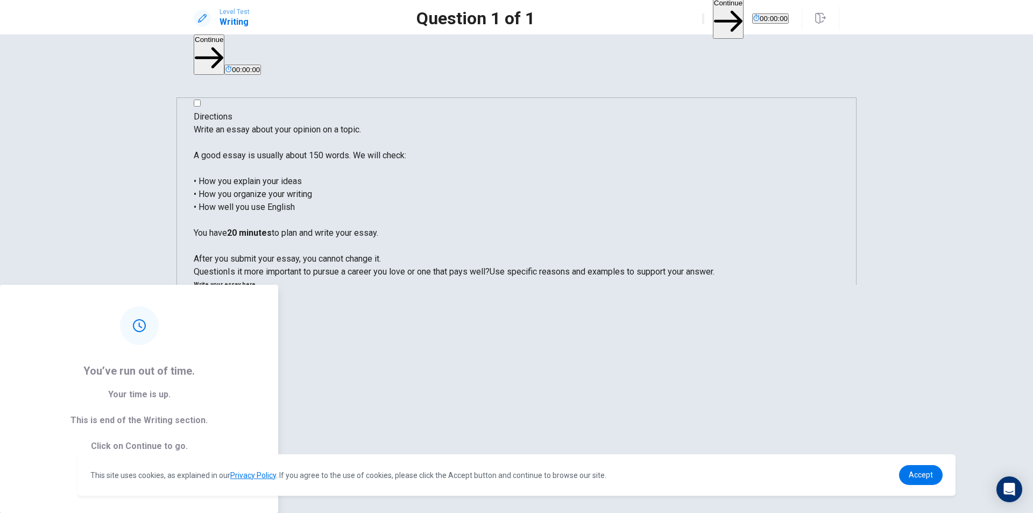
type textarea "**********"
click at [168, 470] on button "Continue" at bounding box center [139, 481] width 58 height 22
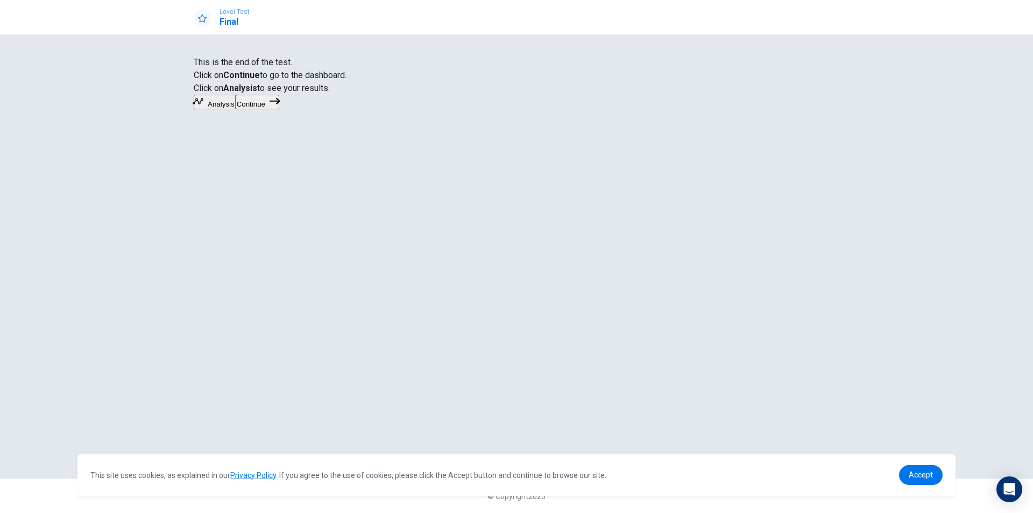
click at [279, 109] on button "Continue" at bounding box center [258, 102] width 44 height 15
